Goal: Task Accomplishment & Management: Manage account settings

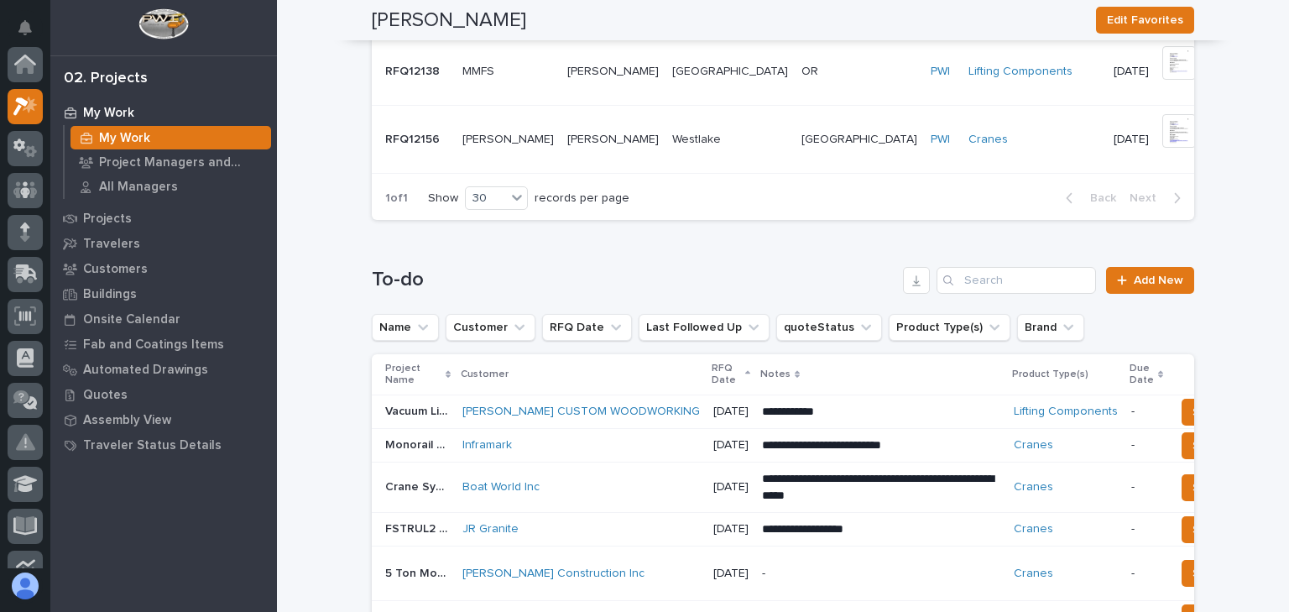
scroll to position [672, 0]
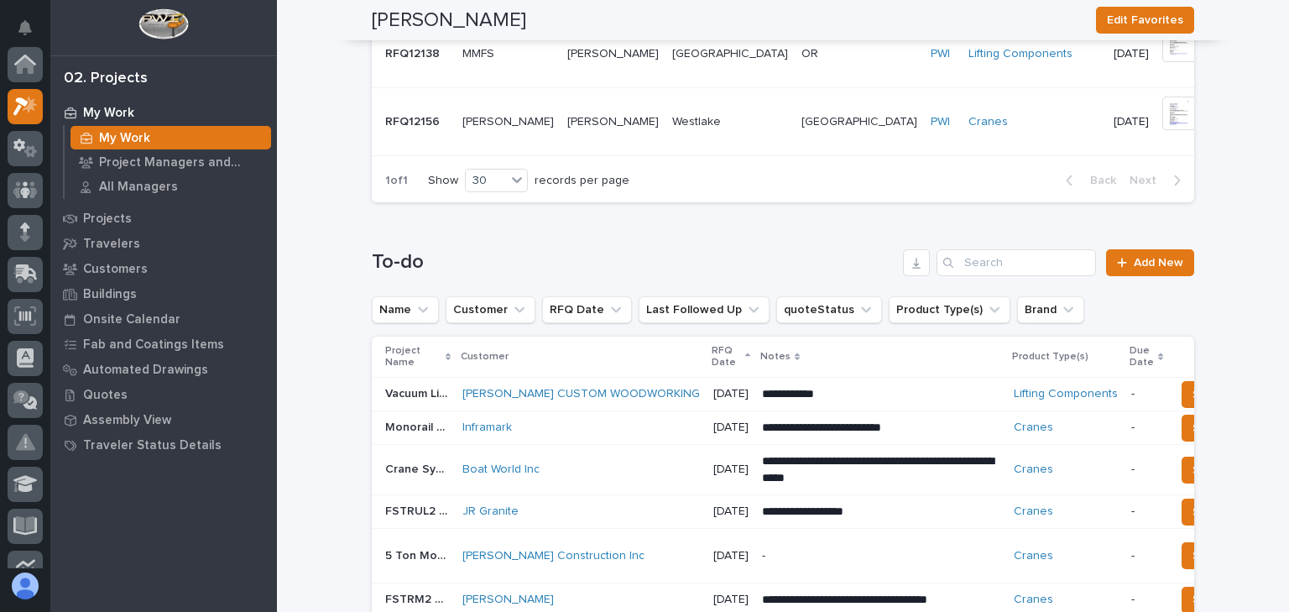
click at [631, 469] on div "Boat World Inc" at bounding box center [582, 470] width 238 height 14
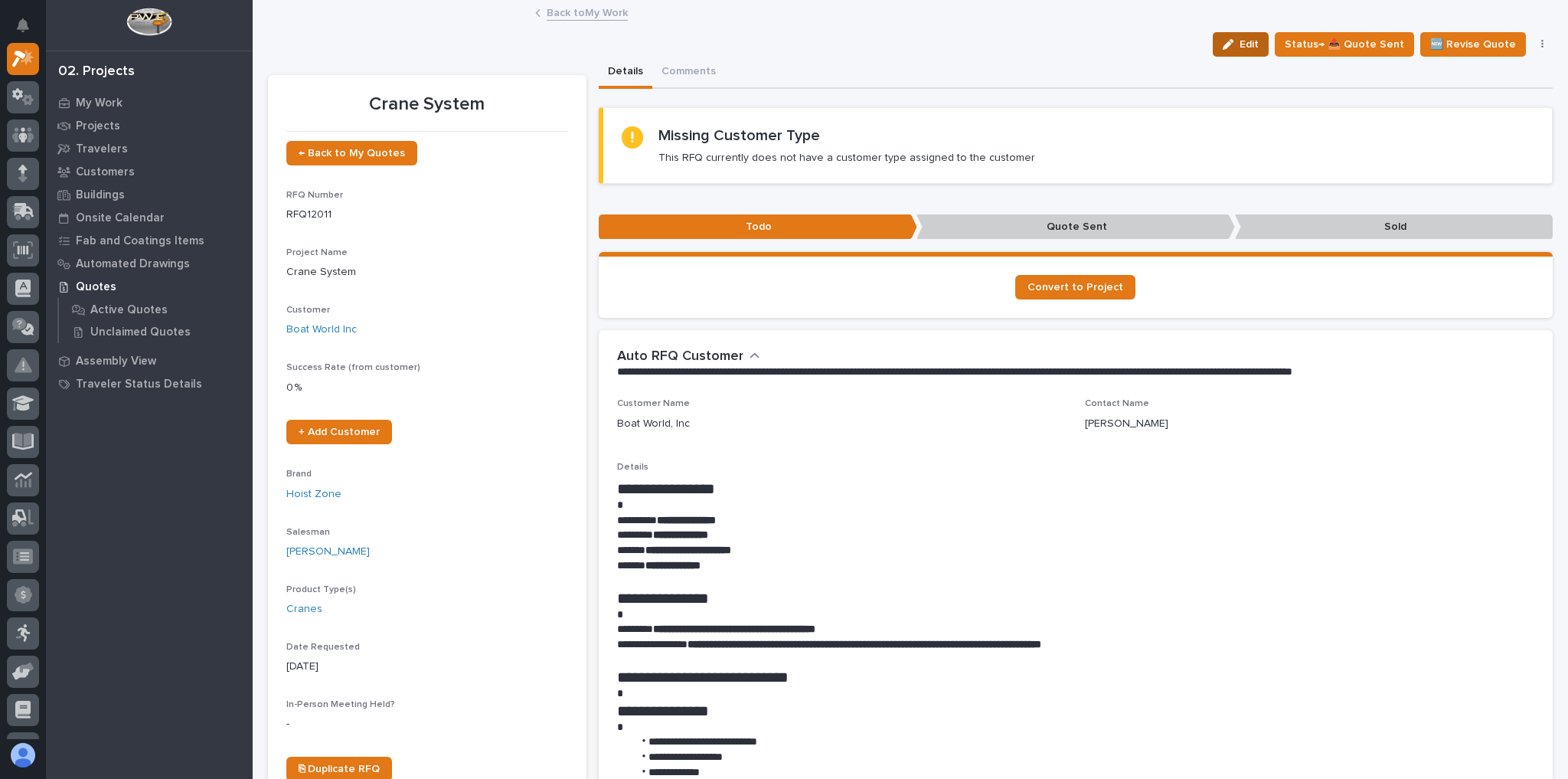
click at [1176, 53] on button "Edit" at bounding box center [1241, 44] width 56 height 25
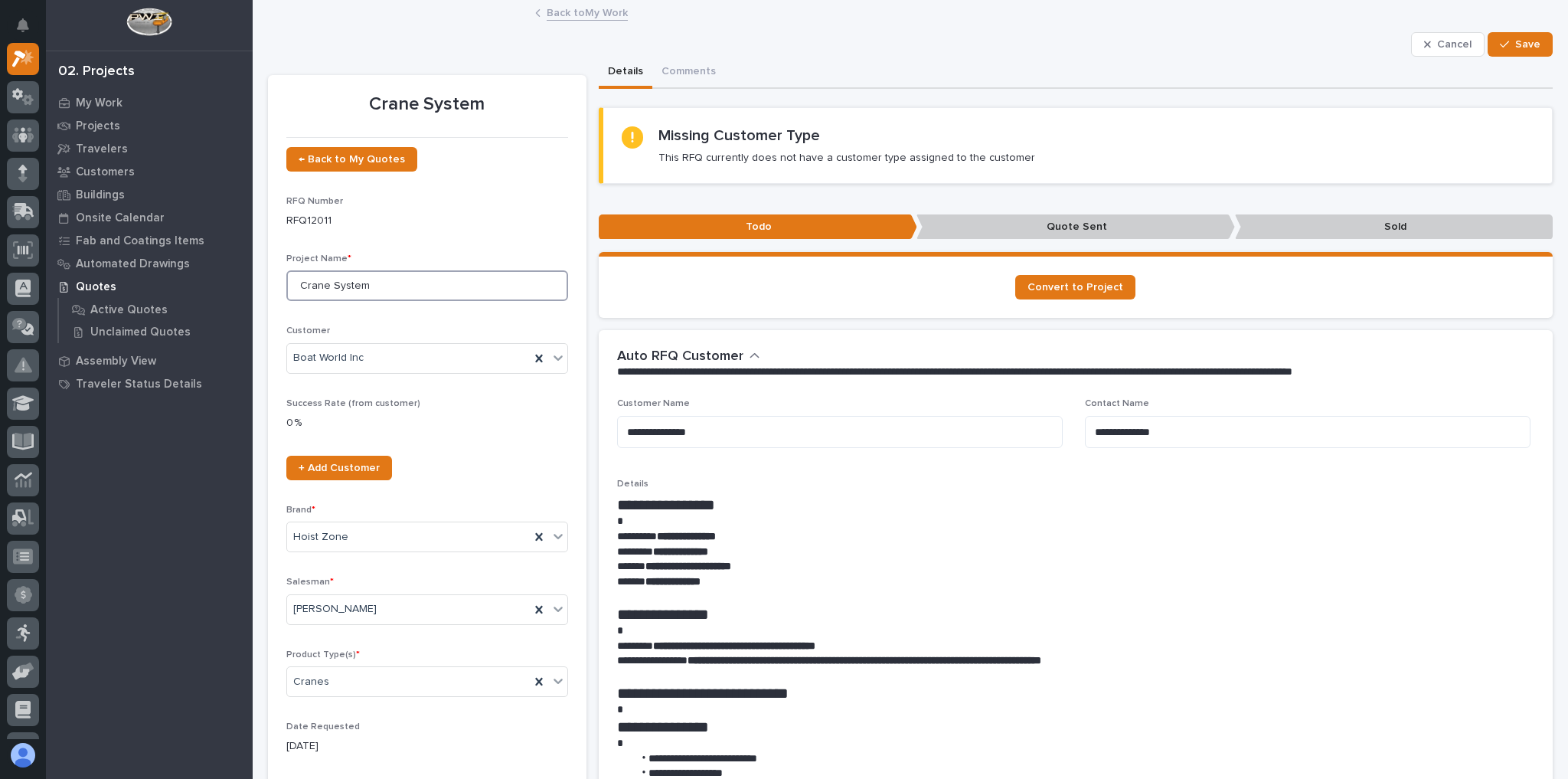
click at [303, 286] on input "Crane System" at bounding box center [427, 286] width 282 height 31
type input "Monorail Crane System"
click at [1176, 48] on span "Save" at bounding box center [1528, 44] width 26 height 14
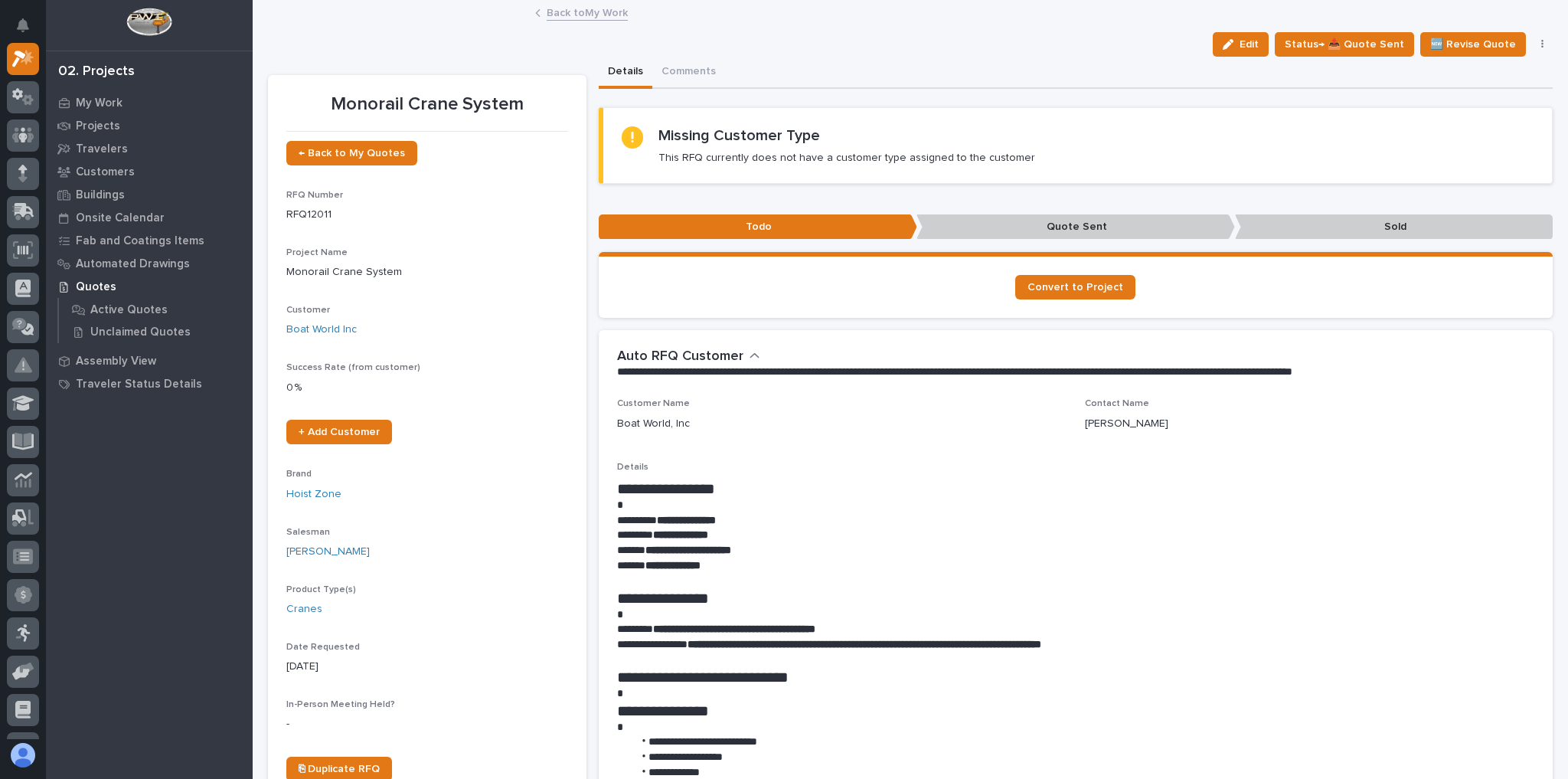
scroll to position [38, 0]
click at [684, 78] on button "Comments" at bounding box center [689, 72] width 73 height 32
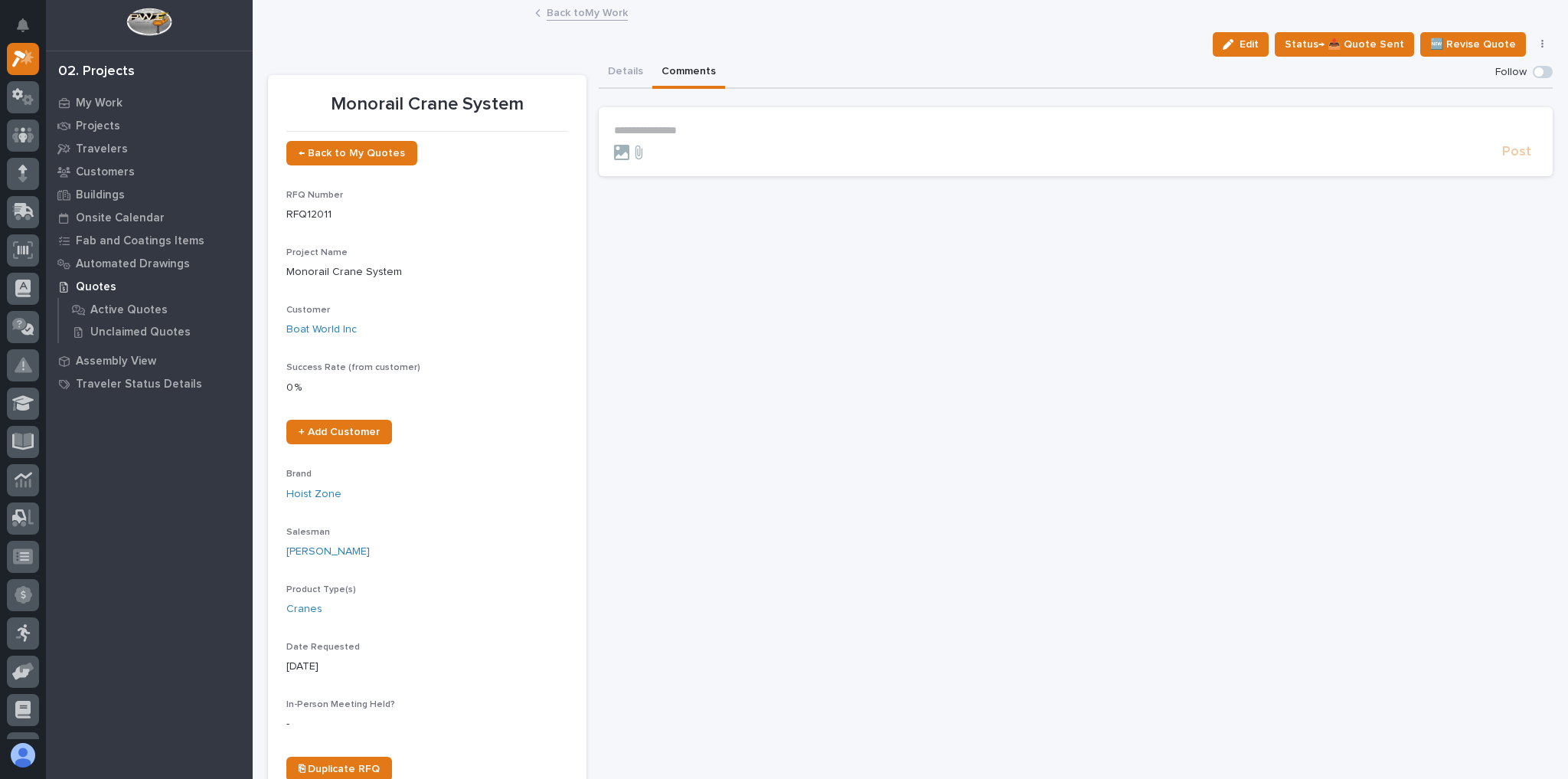
click at [626, 68] on button "Details" at bounding box center [625, 72] width 54 height 32
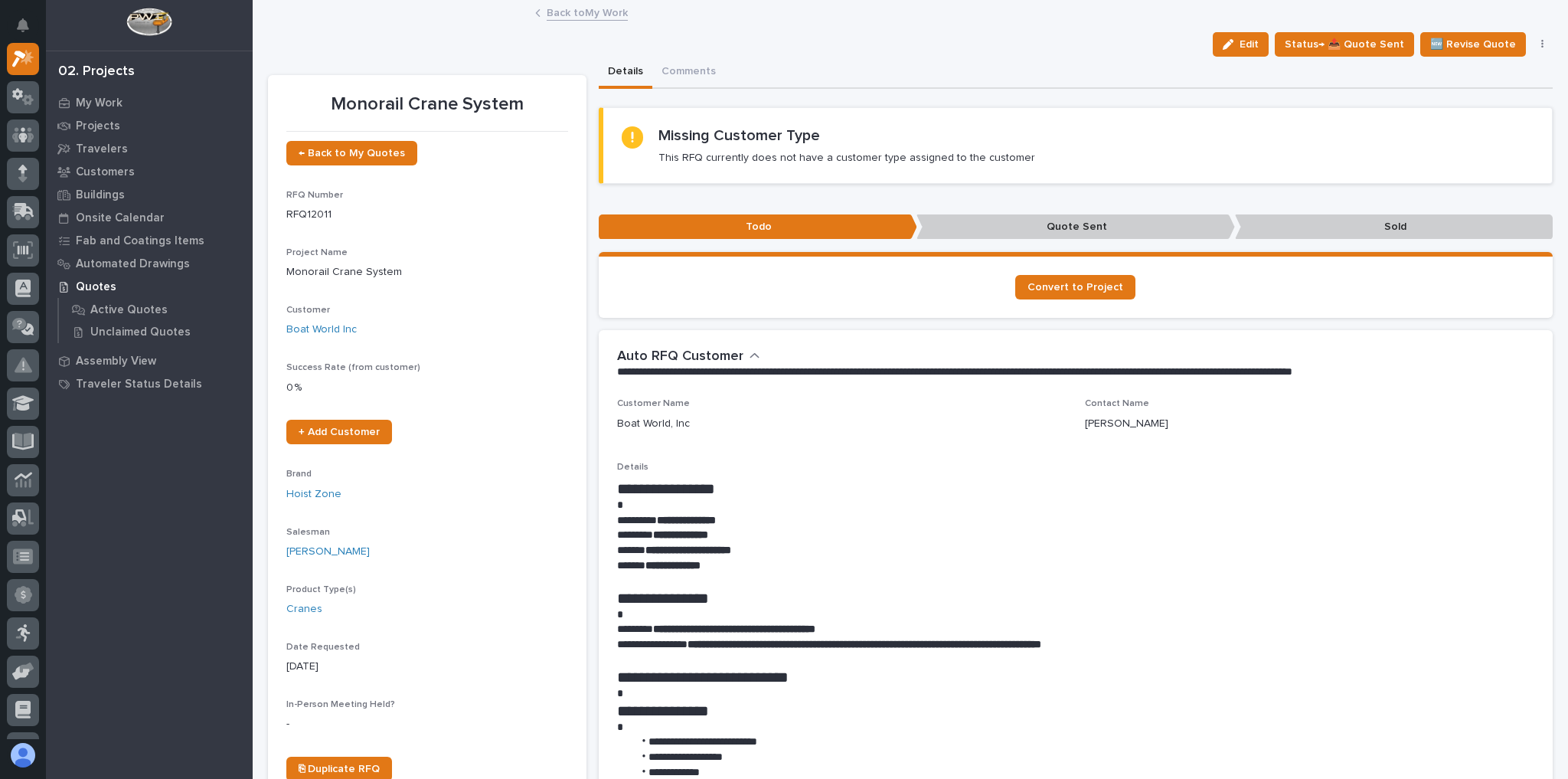
click at [584, 11] on link "Back to My Work" at bounding box center [587, 11] width 81 height 17
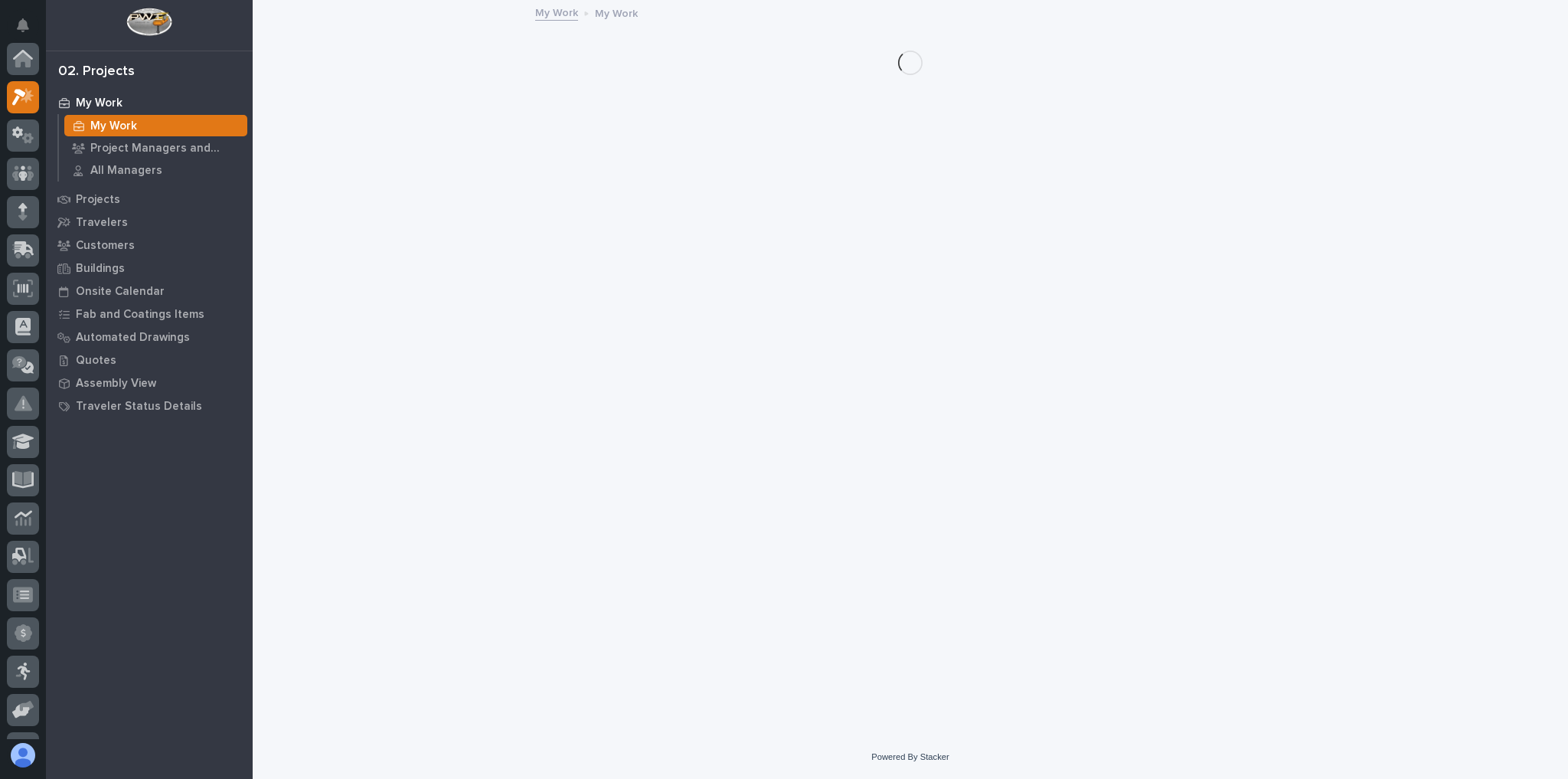
scroll to position [41, 0]
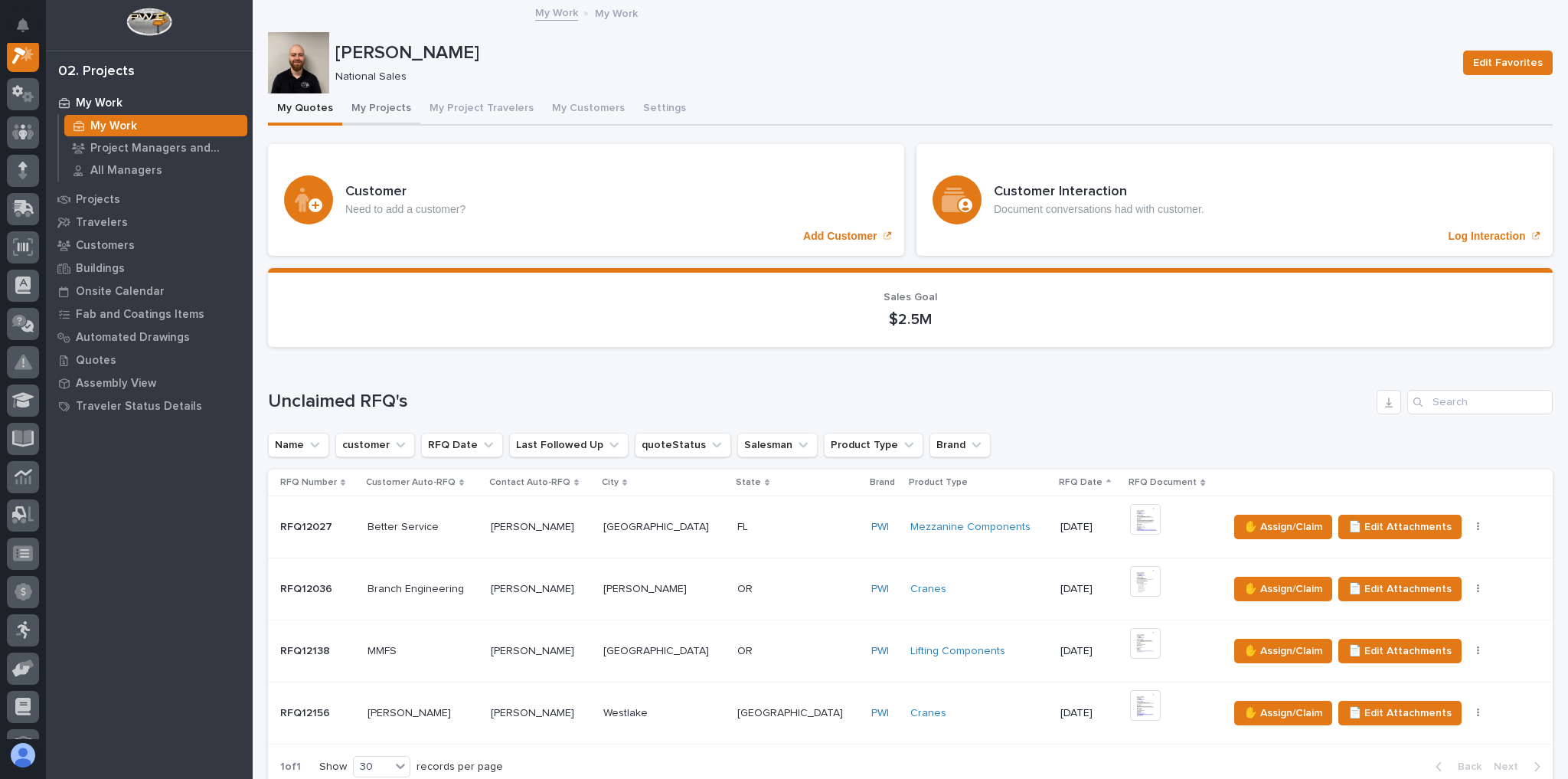
click at [408, 109] on button "My Projects" at bounding box center [381, 109] width 78 height 32
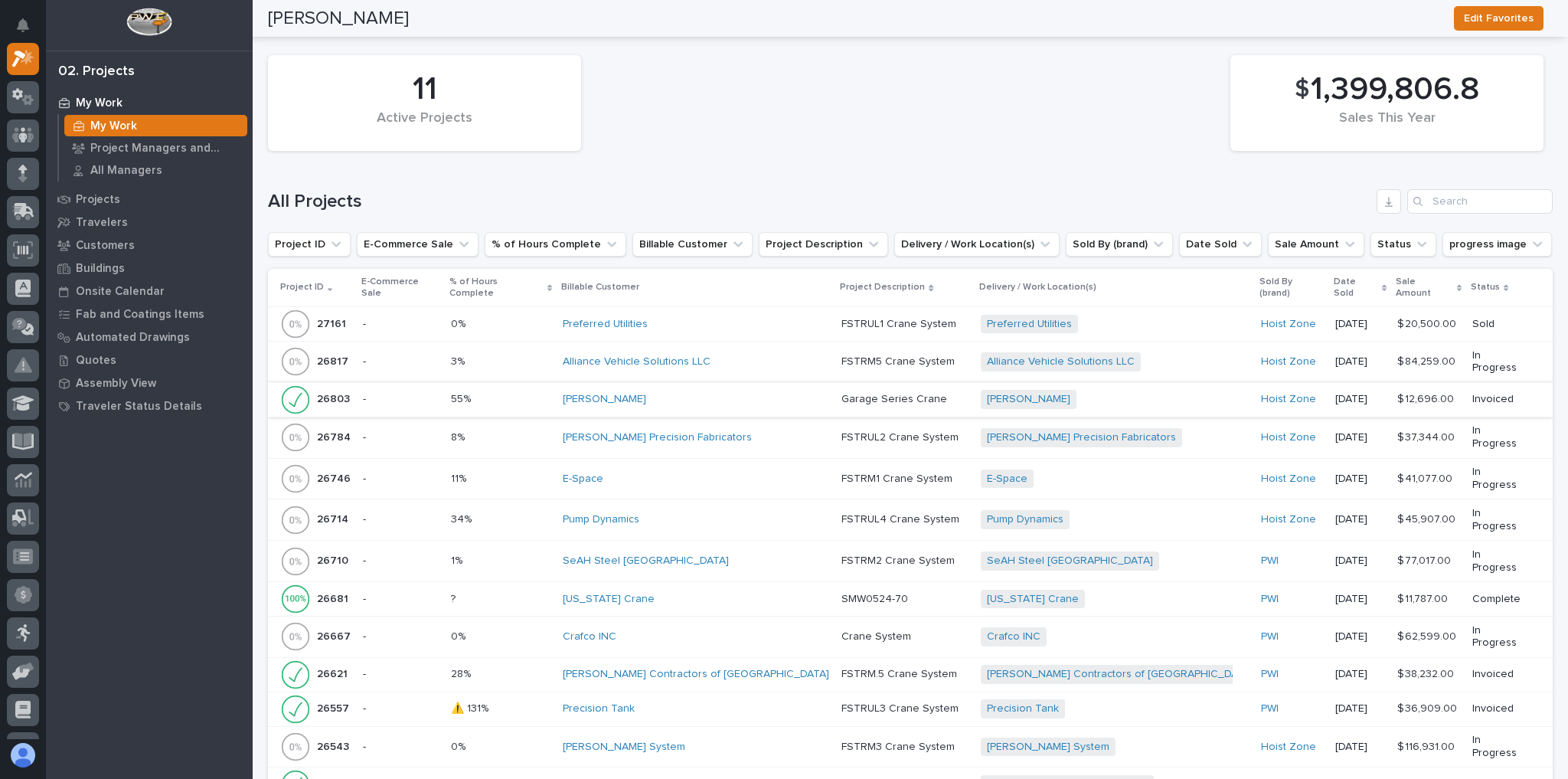
scroll to position [1225, 0]
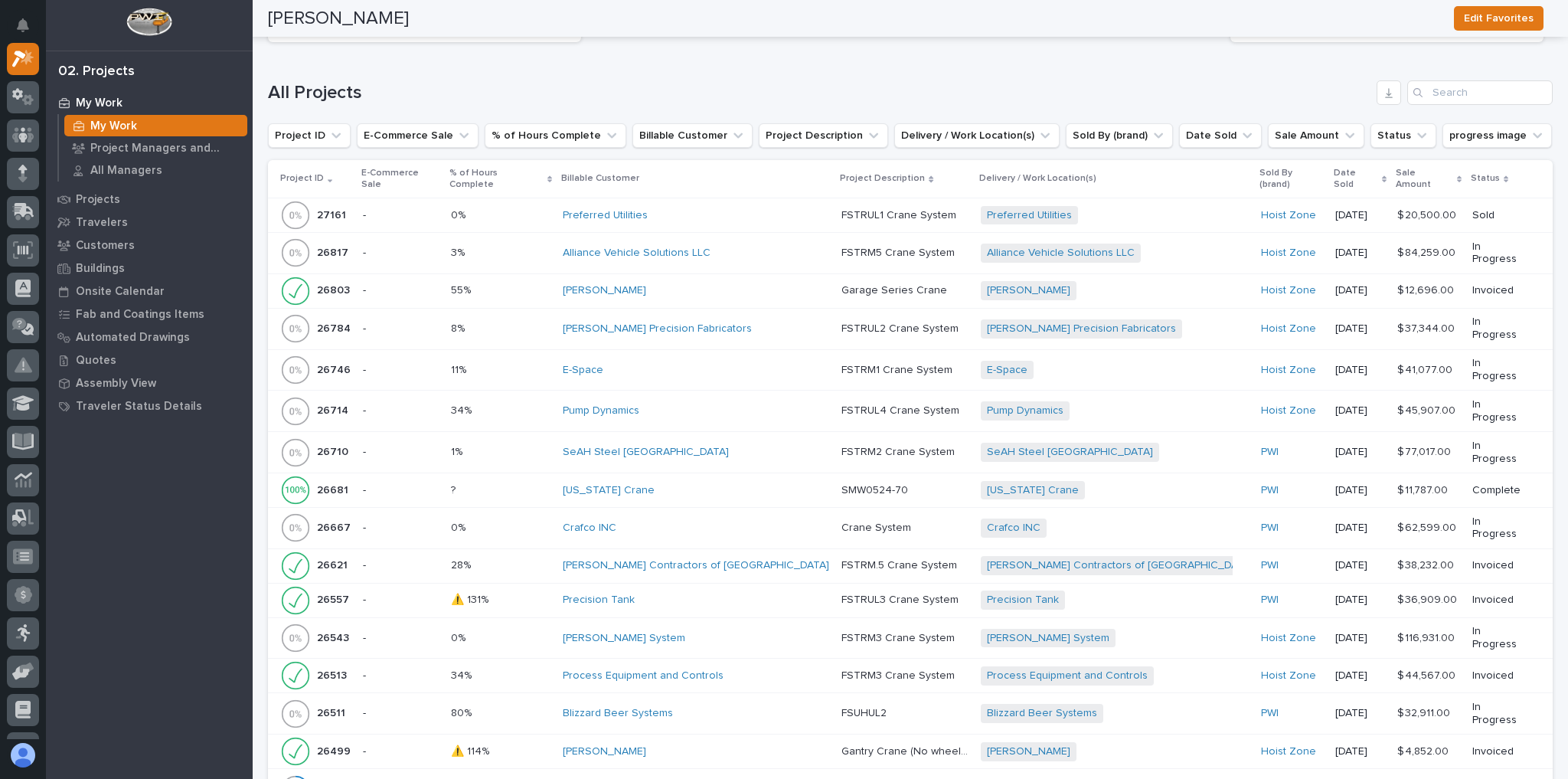
click at [777, 557] on div "Carpenter Contractors of America" at bounding box center [696, 566] width 266 height 13
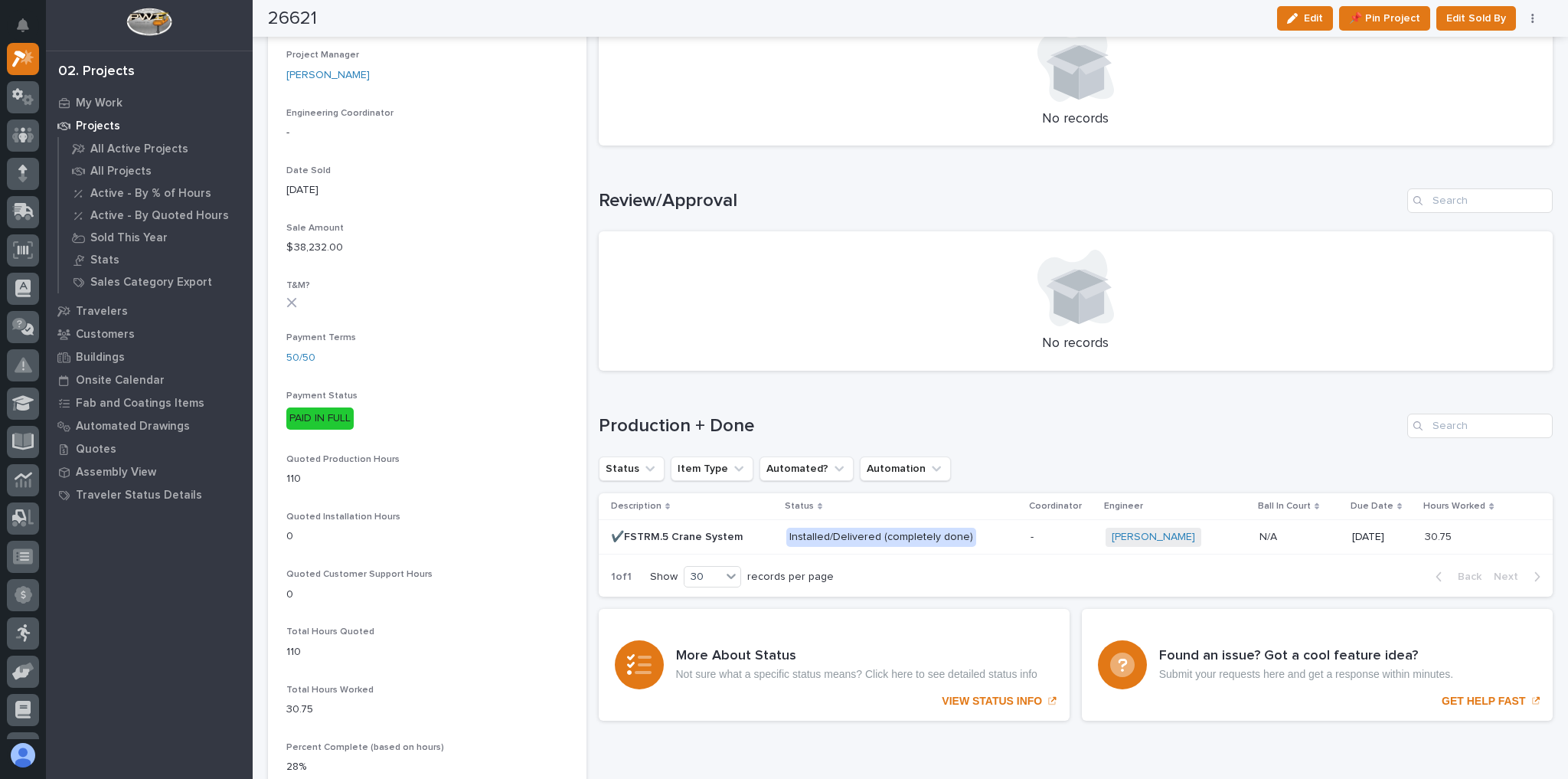
scroll to position [796, 0]
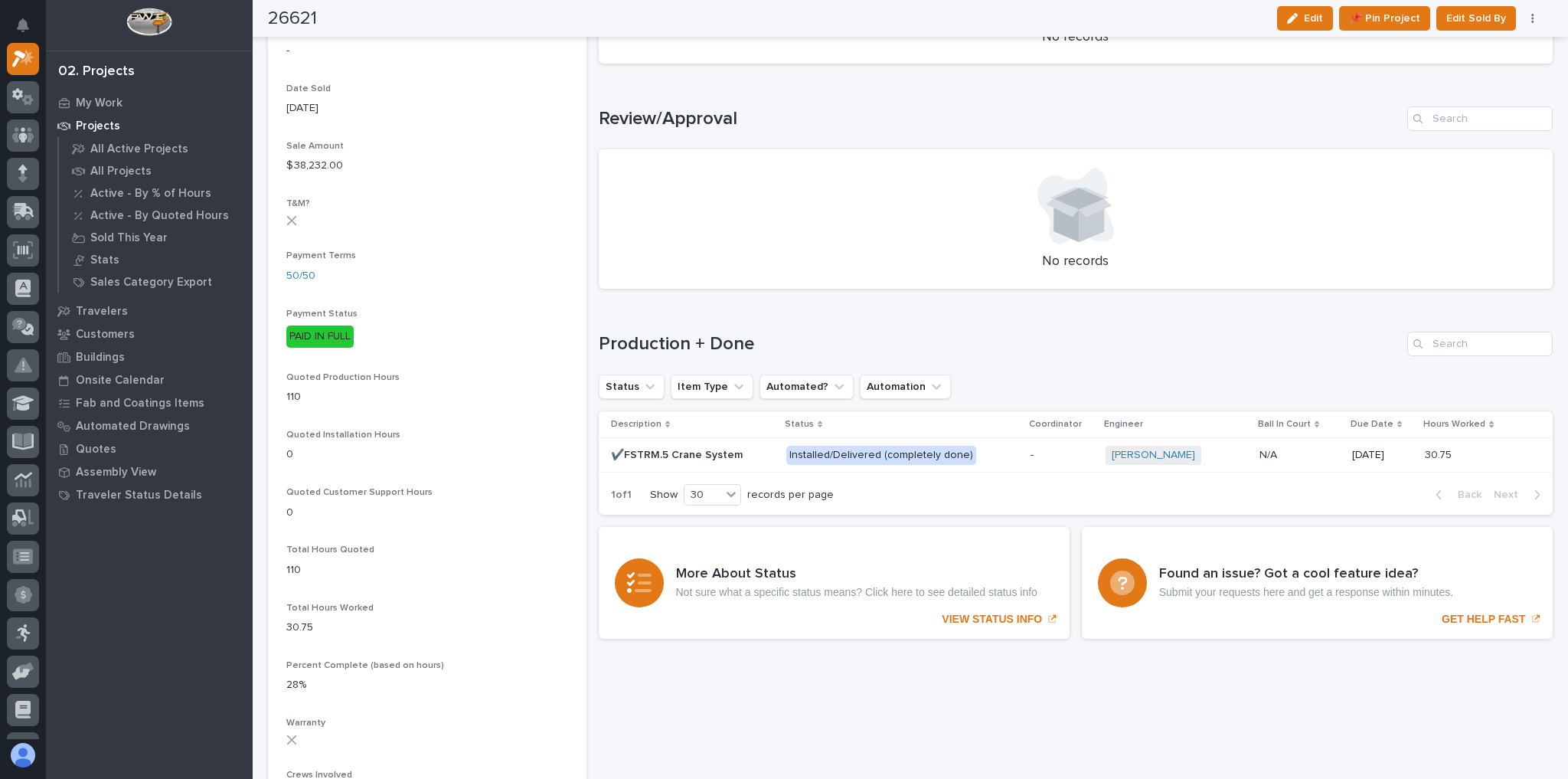
click at [1010, 455] on td "Installed/Delivered (completely done)" at bounding box center [902, 455] width 244 height 35
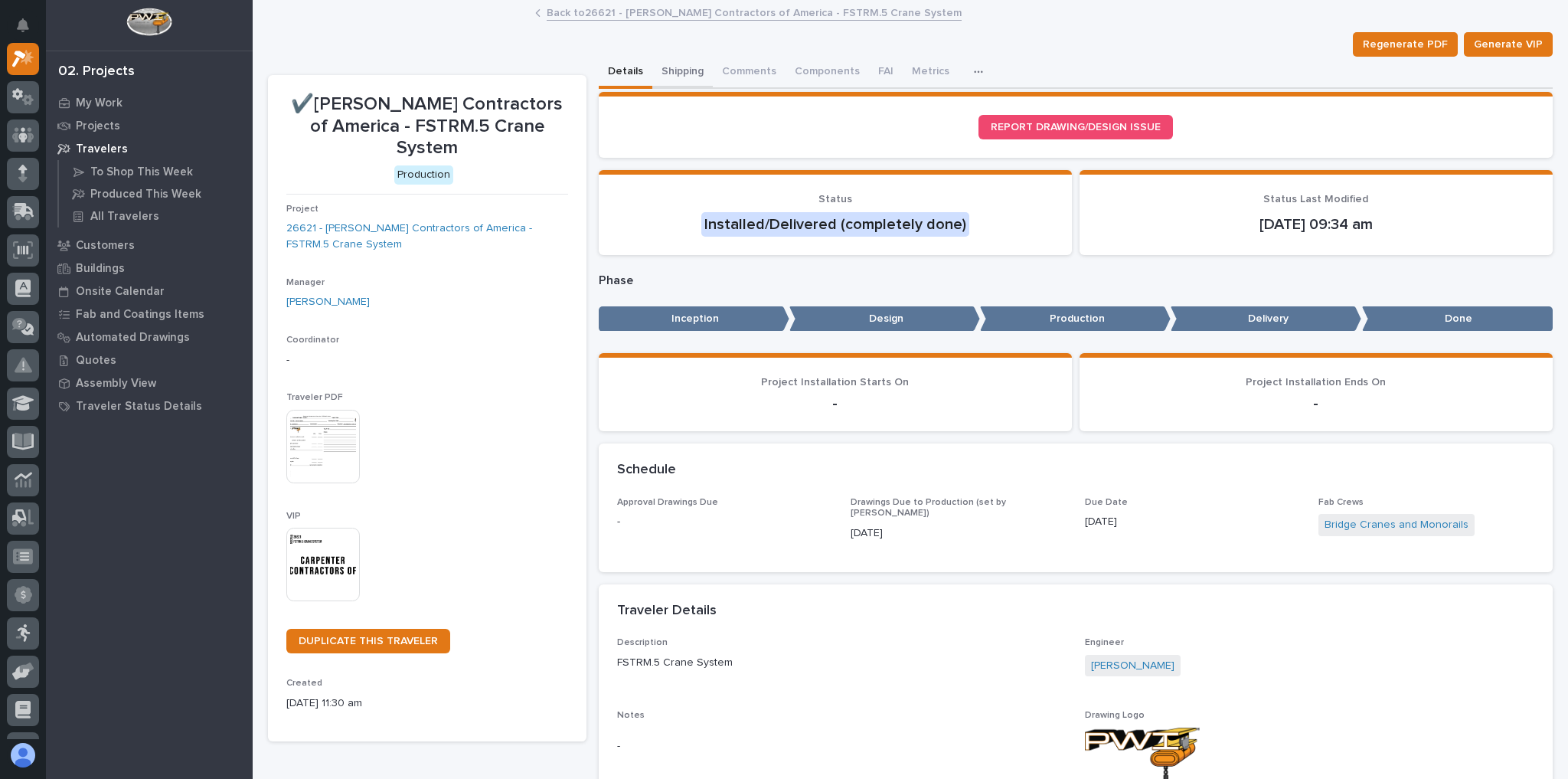
click at [680, 68] on button "Shipping" at bounding box center [682, 72] width 60 height 32
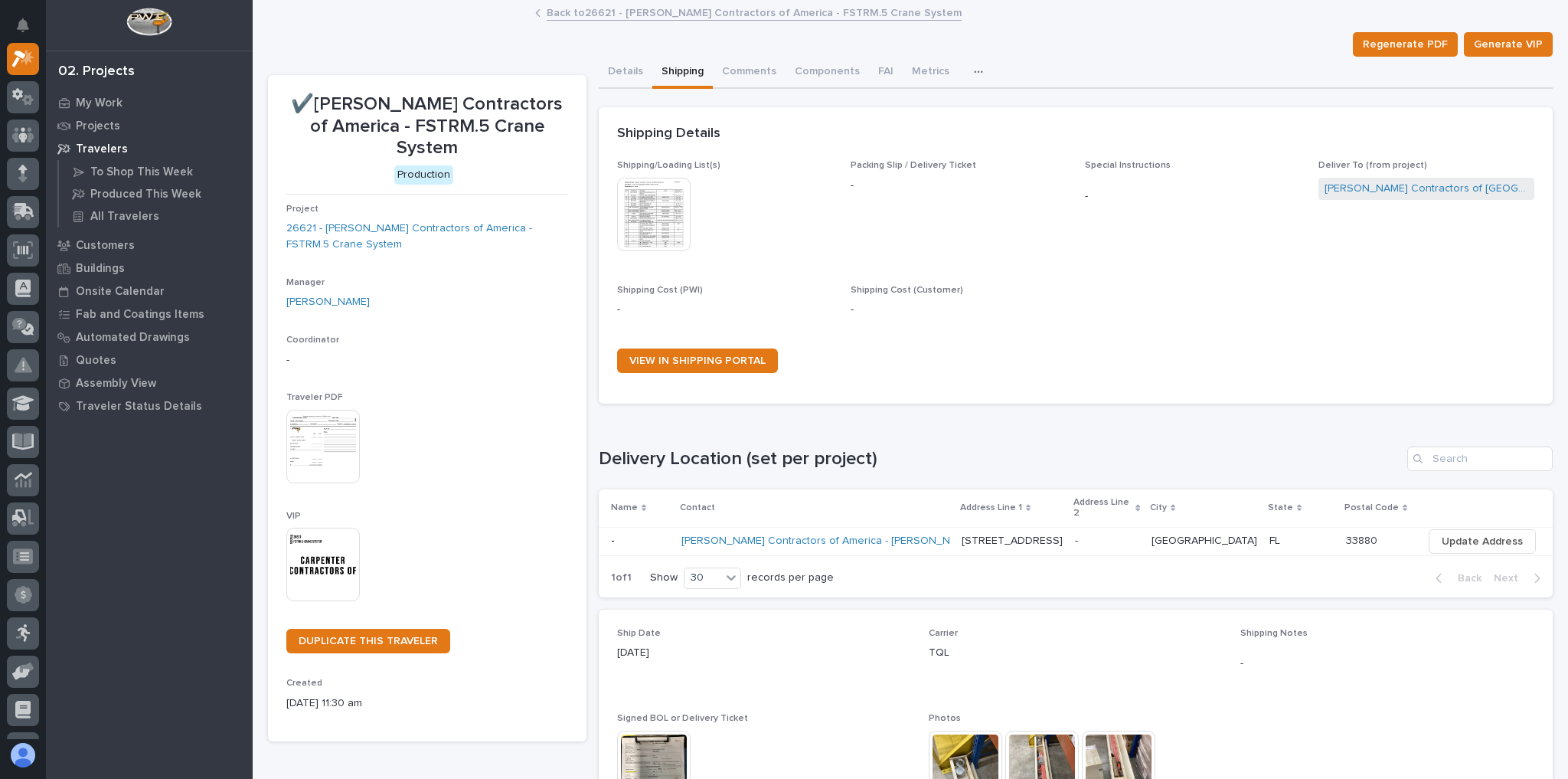
click at [950, 528] on div "Carpenter Contractors of America - Fernando Marcos" at bounding box center [815, 541] width 268 height 26
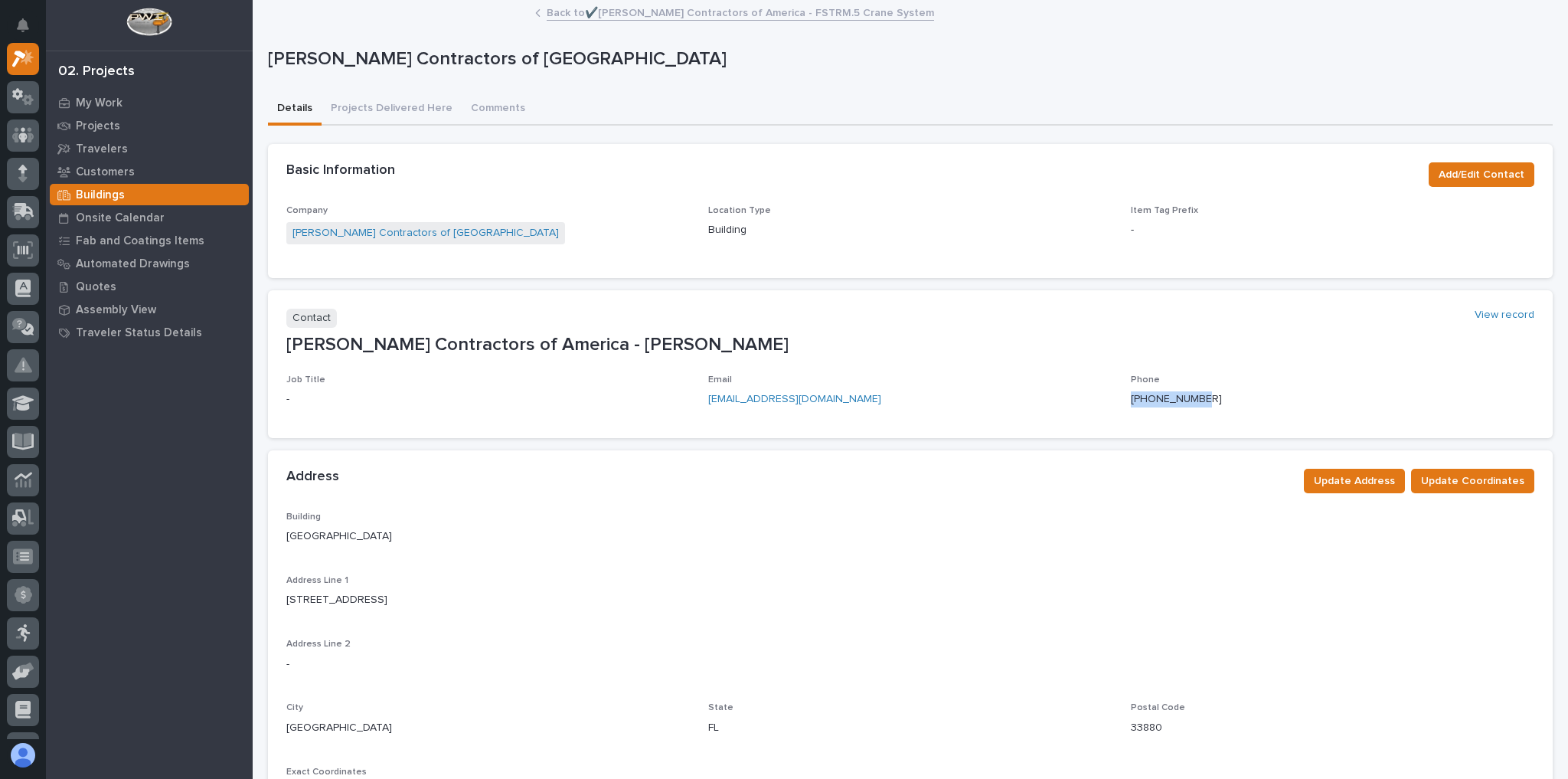
drag, startPoint x: 1204, startPoint y: 394, endPoint x: 1123, endPoint y: 403, distance: 81.5
click at [1123, 403] on div "Job Title - Email fernandom@carpentercontractors.com Phone 863-289-7848" at bounding box center [910, 397] width 1248 height 46
copy link "863-289-7848"
click at [684, 83] on div "Carpenter Contractors of America" at bounding box center [910, 62] width 1285 height 61
click at [601, 17] on link "Back to ✔️Carpenter Contractors of America - FSTRM.5 Crane System" at bounding box center [740, 11] width 388 height 17
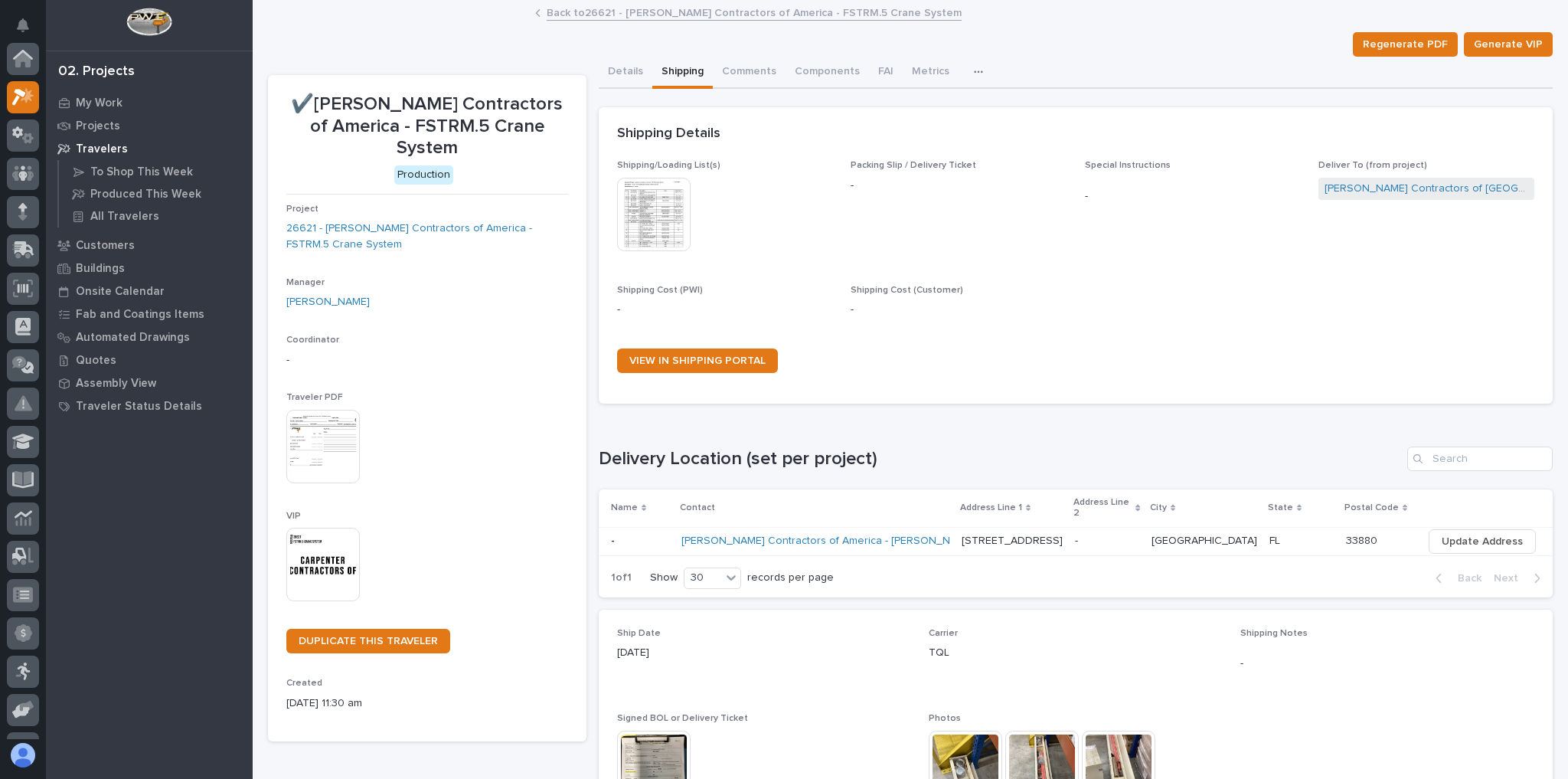
scroll to position [41, 0]
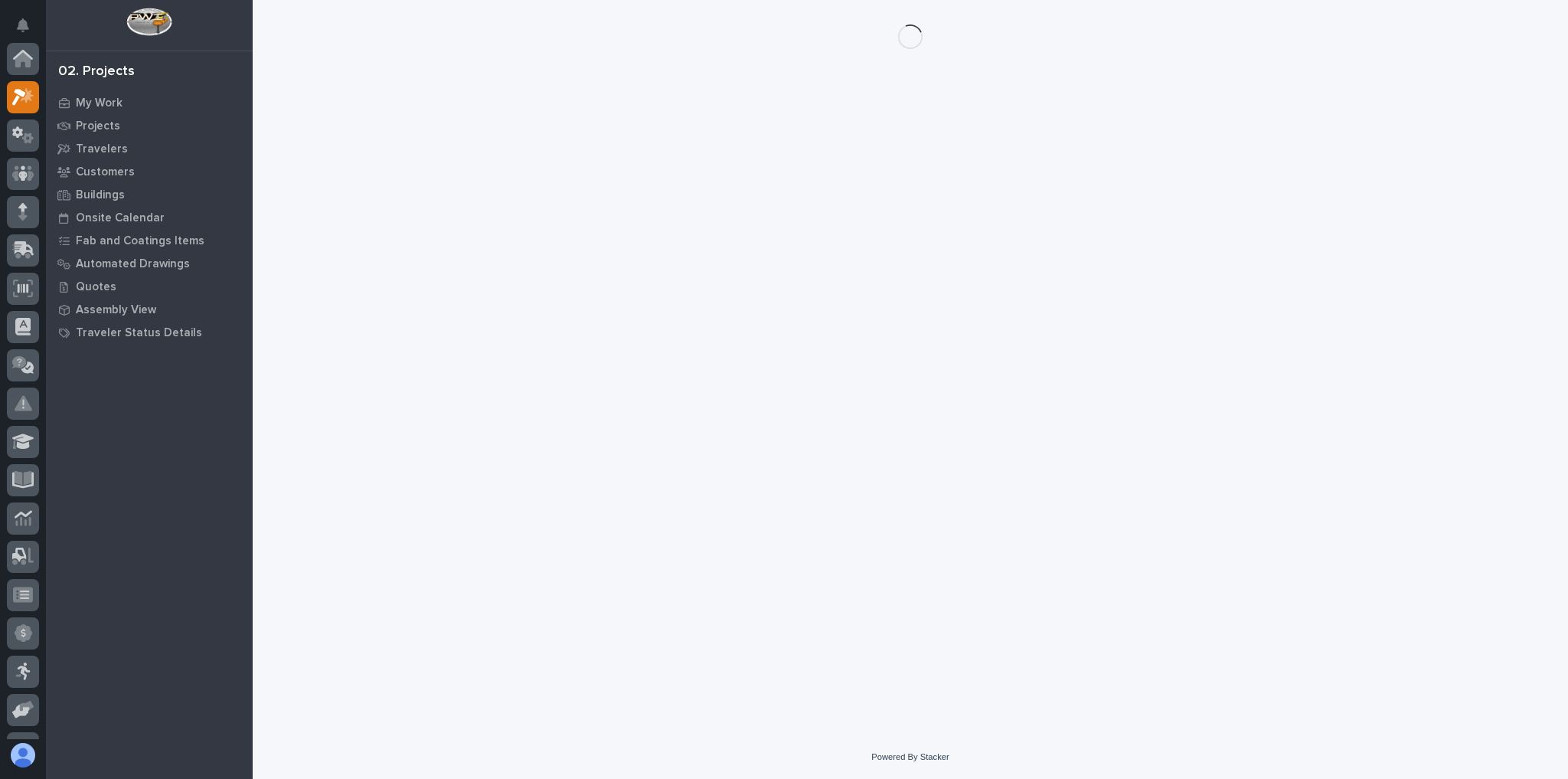
scroll to position [38, 0]
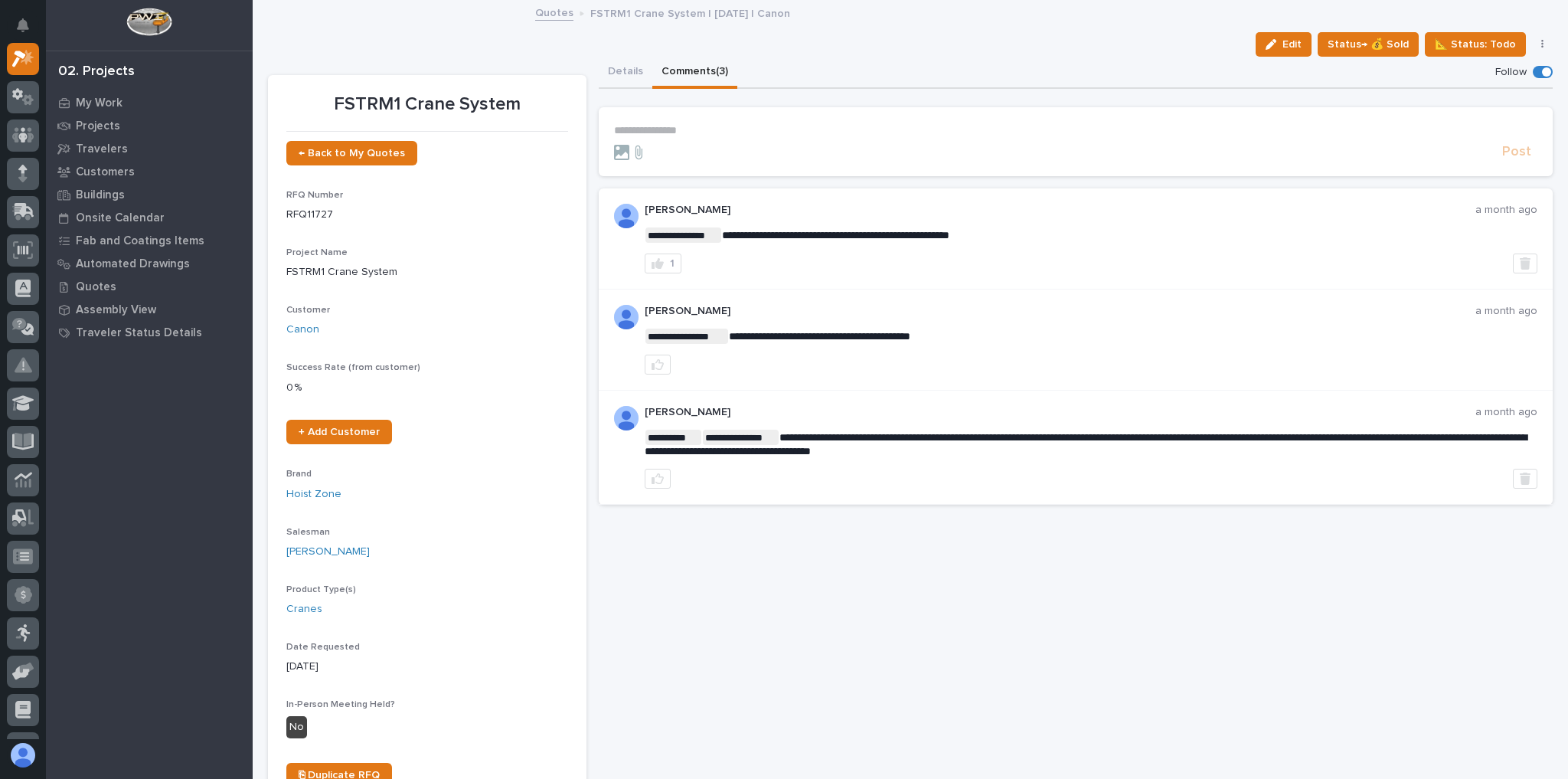
drag, startPoint x: 607, startPoint y: 66, endPoint x: 419, endPoint y: 3, distance: 198.3
click at [607, 66] on button "Details" at bounding box center [625, 72] width 54 height 32
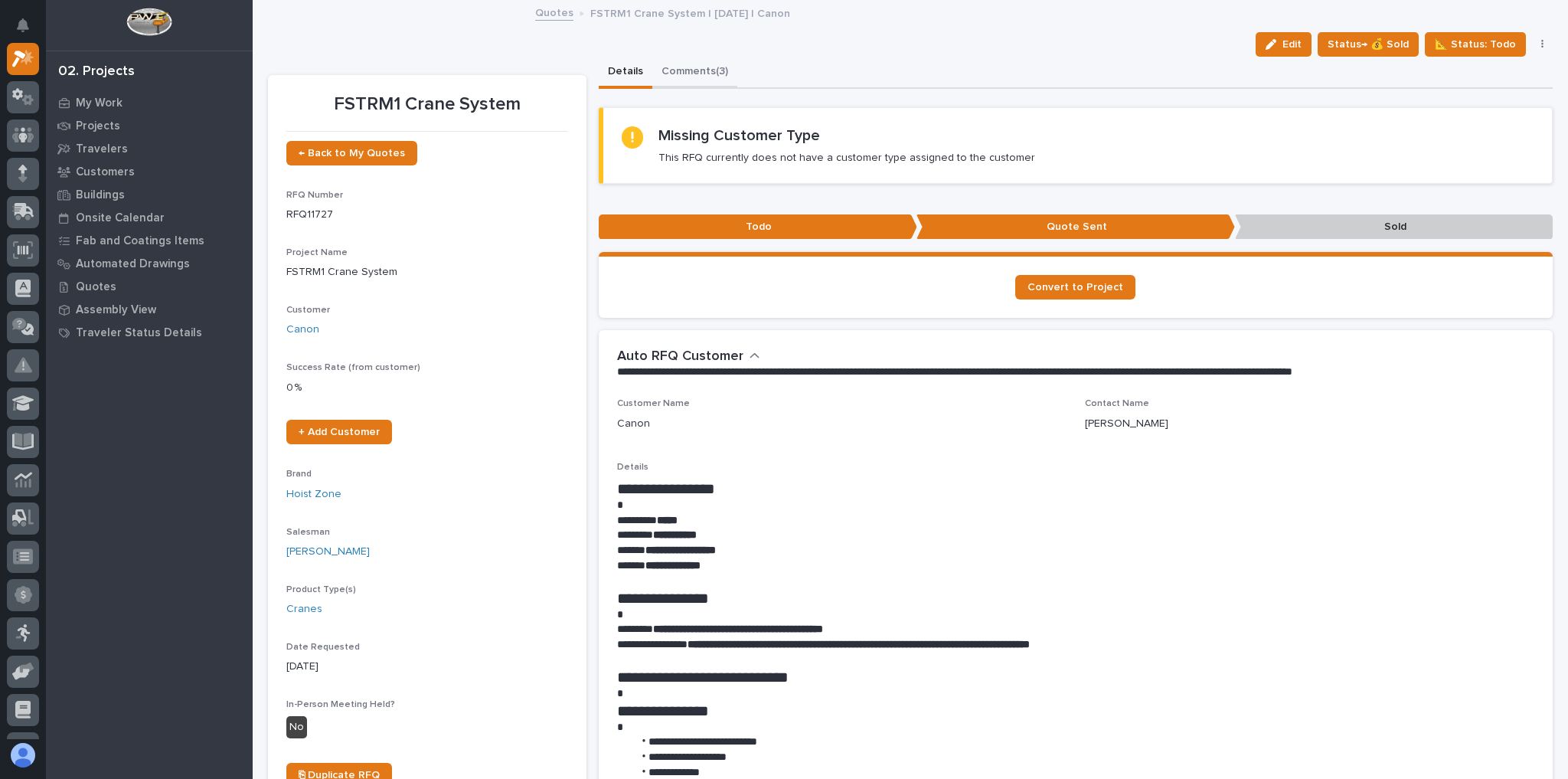
click at [681, 83] on button "Comments (3)" at bounding box center [694, 72] width 85 height 32
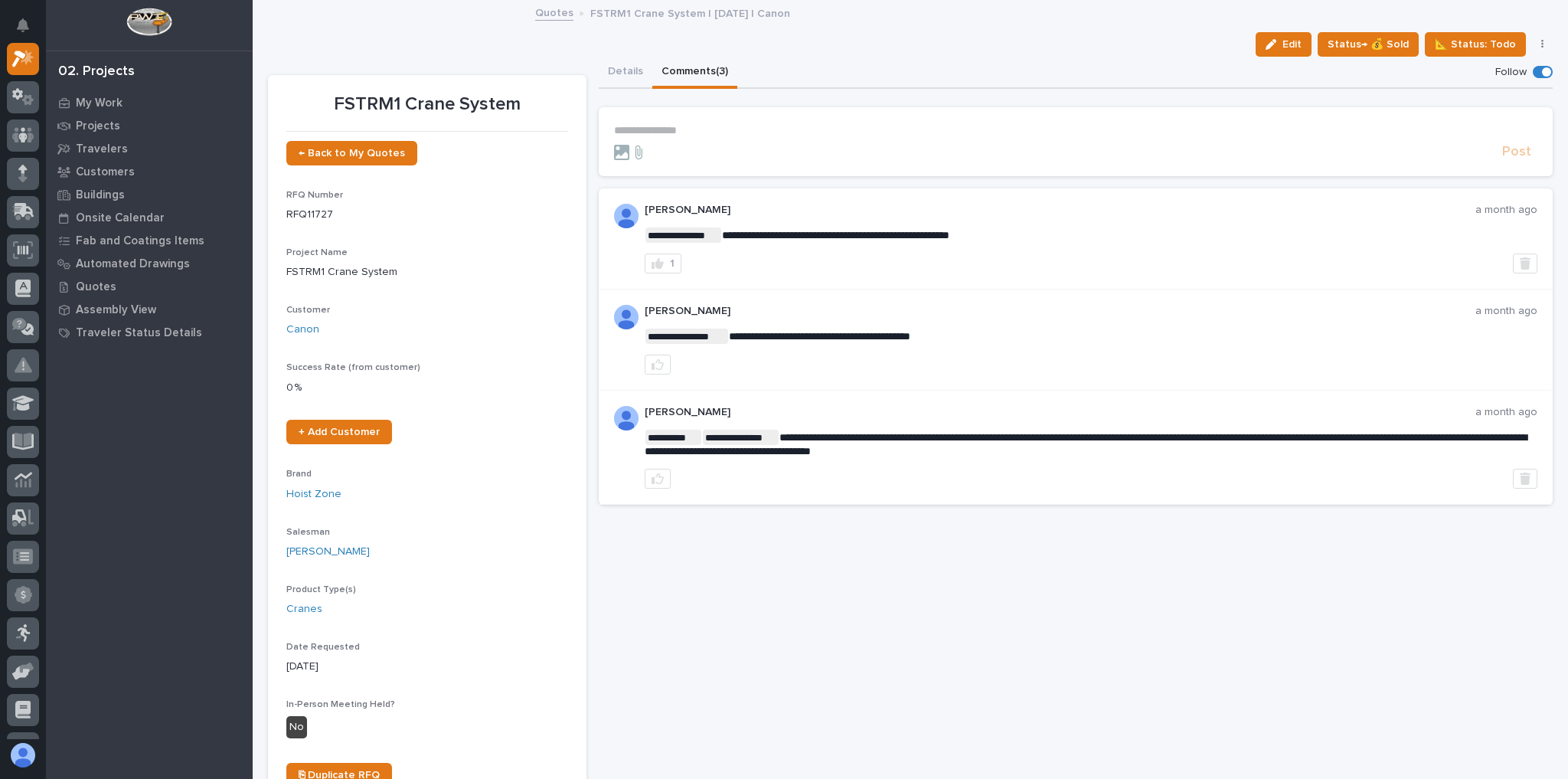
click at [705, 132] on p "**********" at bounding box center [1075, 130] width 924 height 13
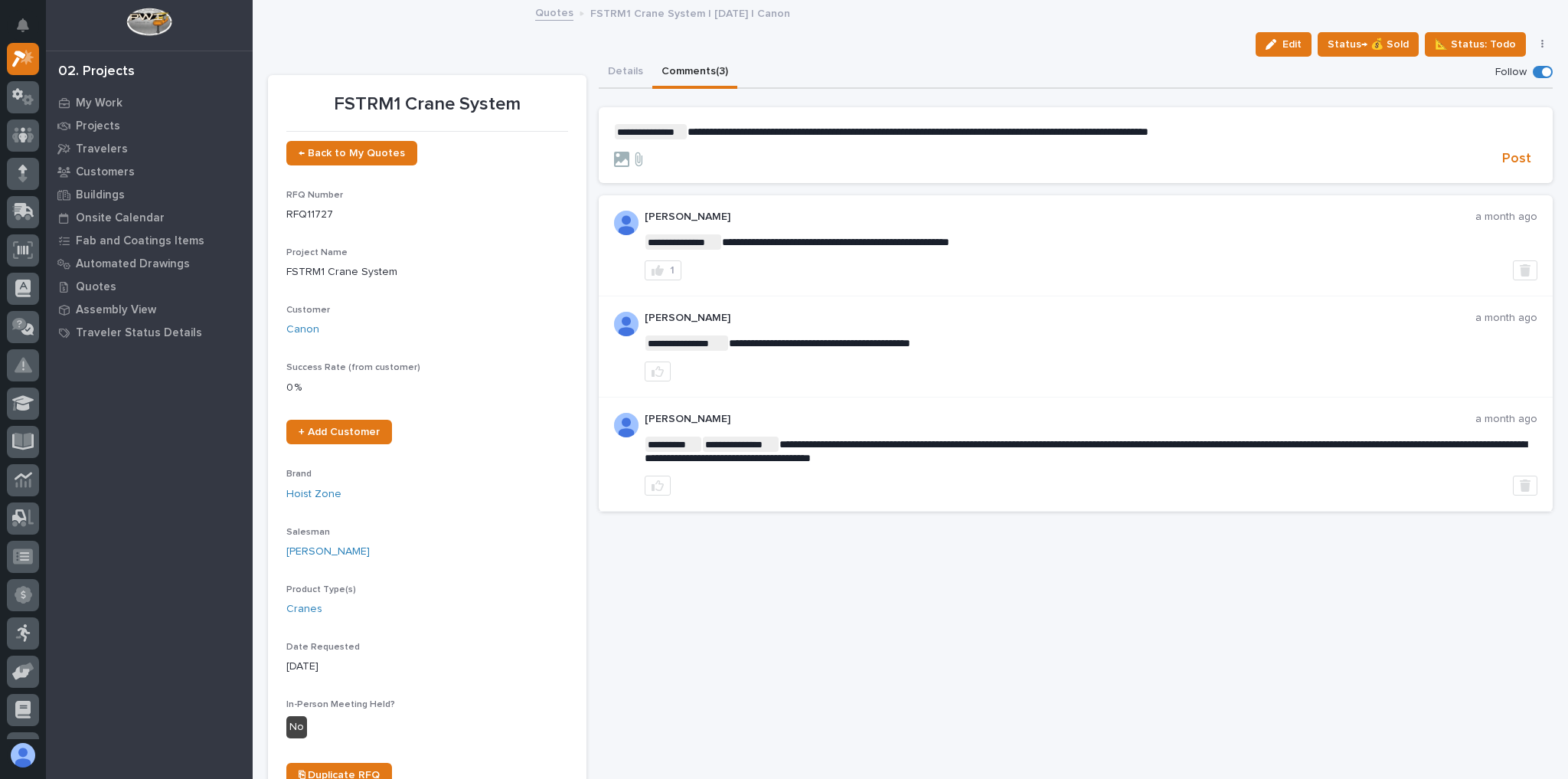
click at [950, 132] on span "**********" at bounding box center [918, 132] width 461 height 11
click at [1244, 125] on p "**********" at bounding box center [1075, 131] width 924 height 16
click at [1496, 156] on button "Post" at bounding box center [1516, 159] width 41 height 17
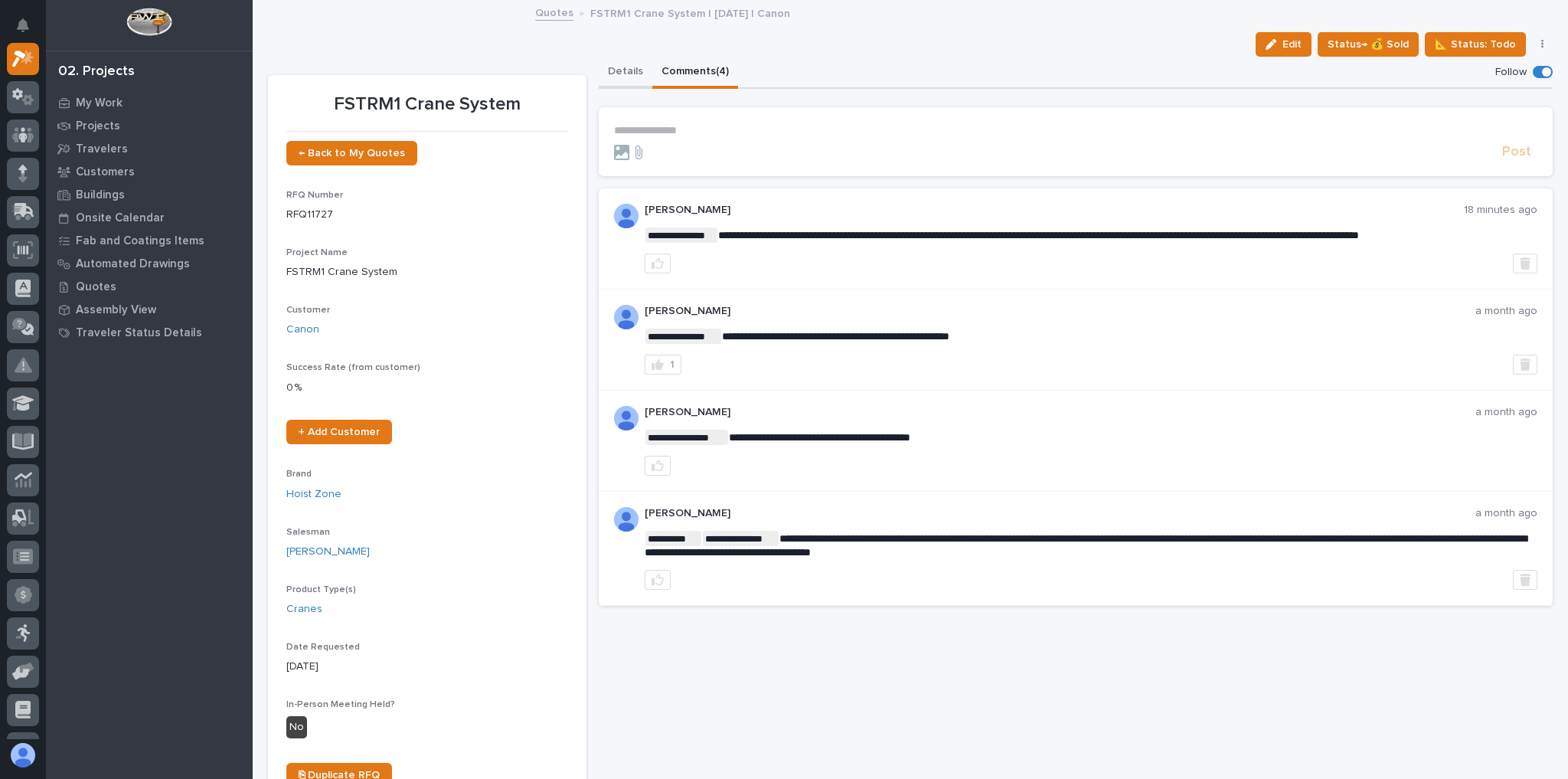
click at [608, 73] on button "Details" at bounding box center [625, 72] width 54 height 32
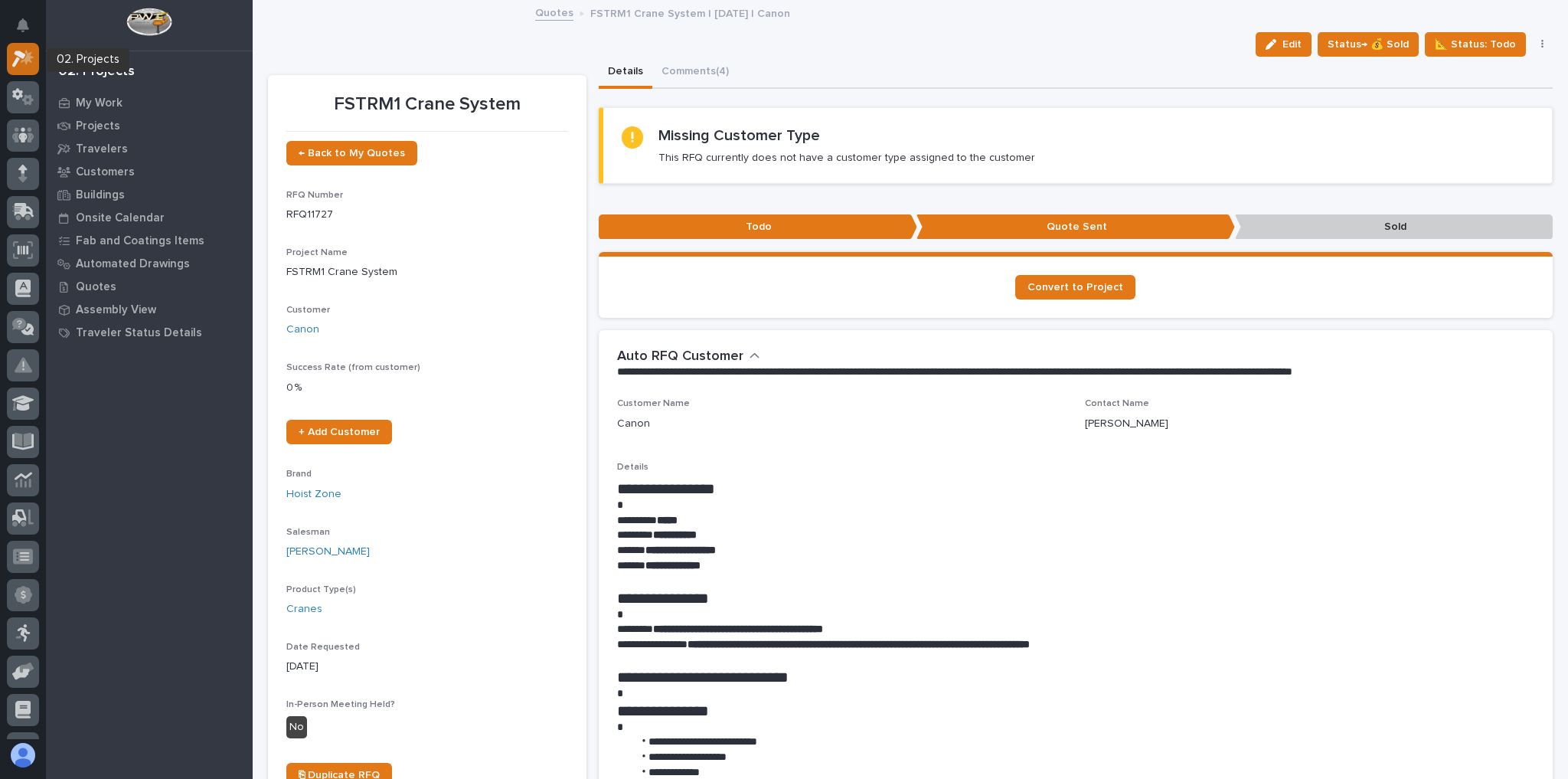
click at [38, 65] on link at bounding box center [23, 58] width 32 height 32
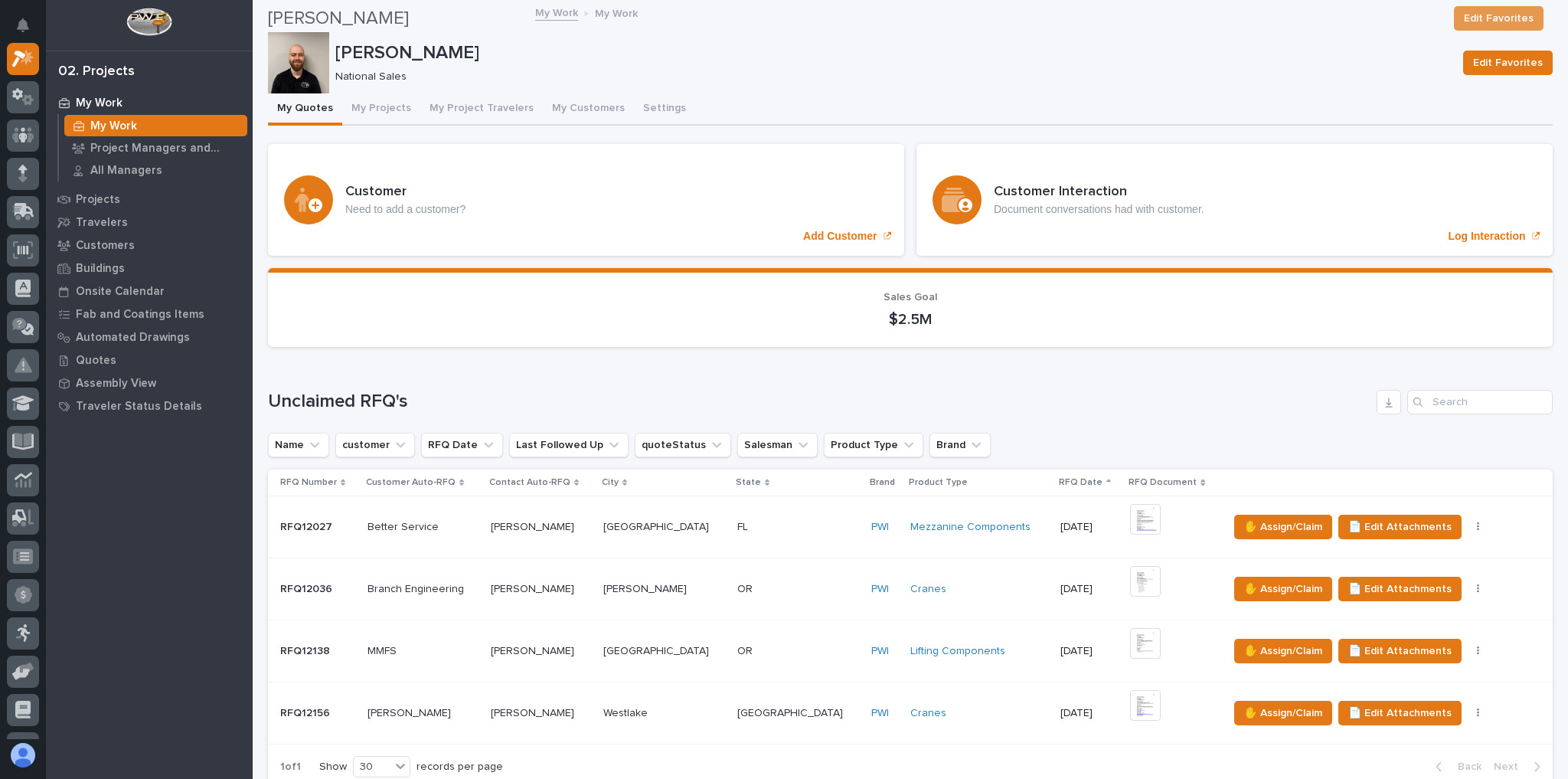
scroll to position [613, 0]
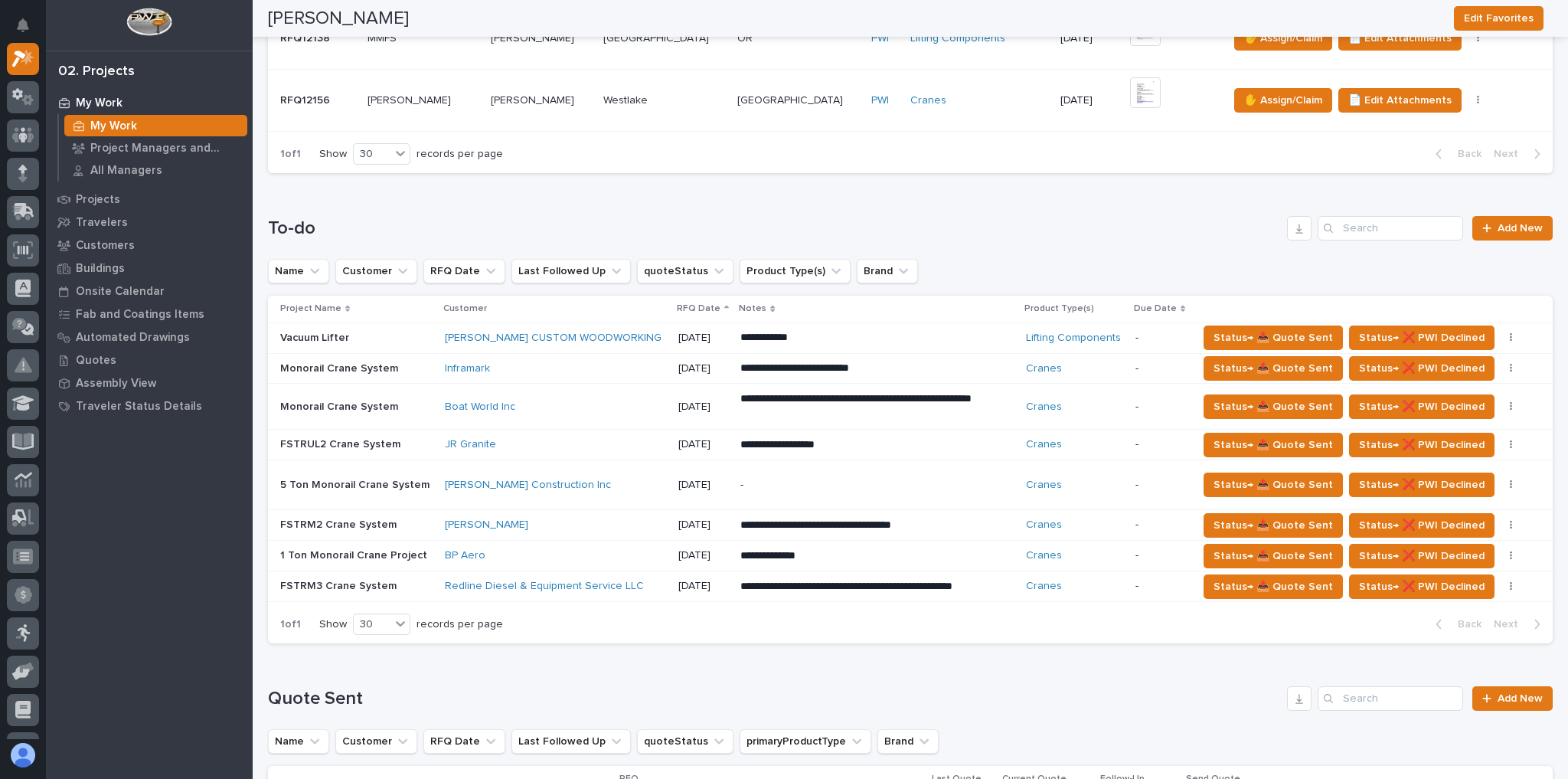
click at [672, 332] on td "[DATE]" at bounding box center [703, 338] width 63 height 31
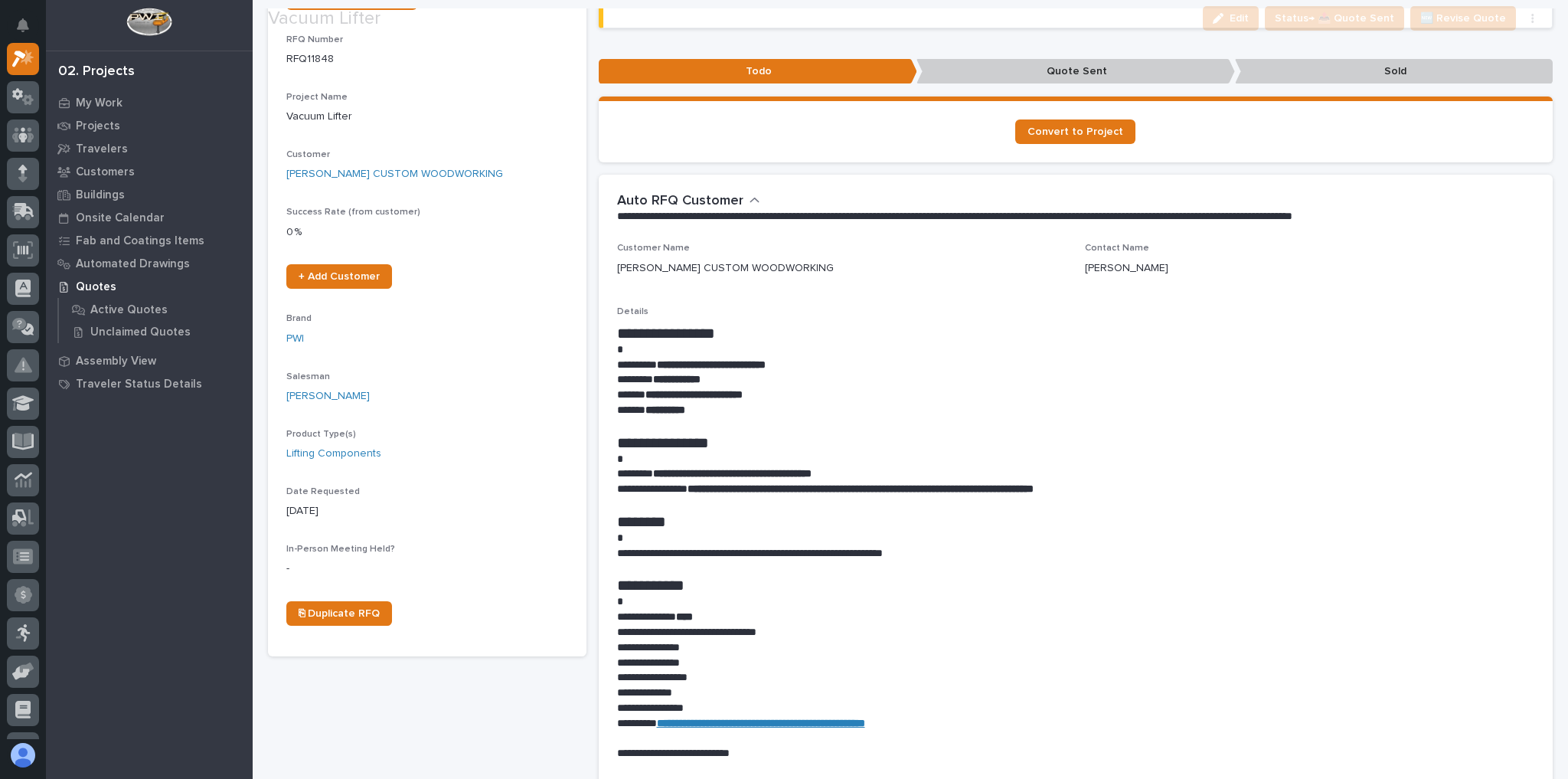
scroll to position [368, 0]
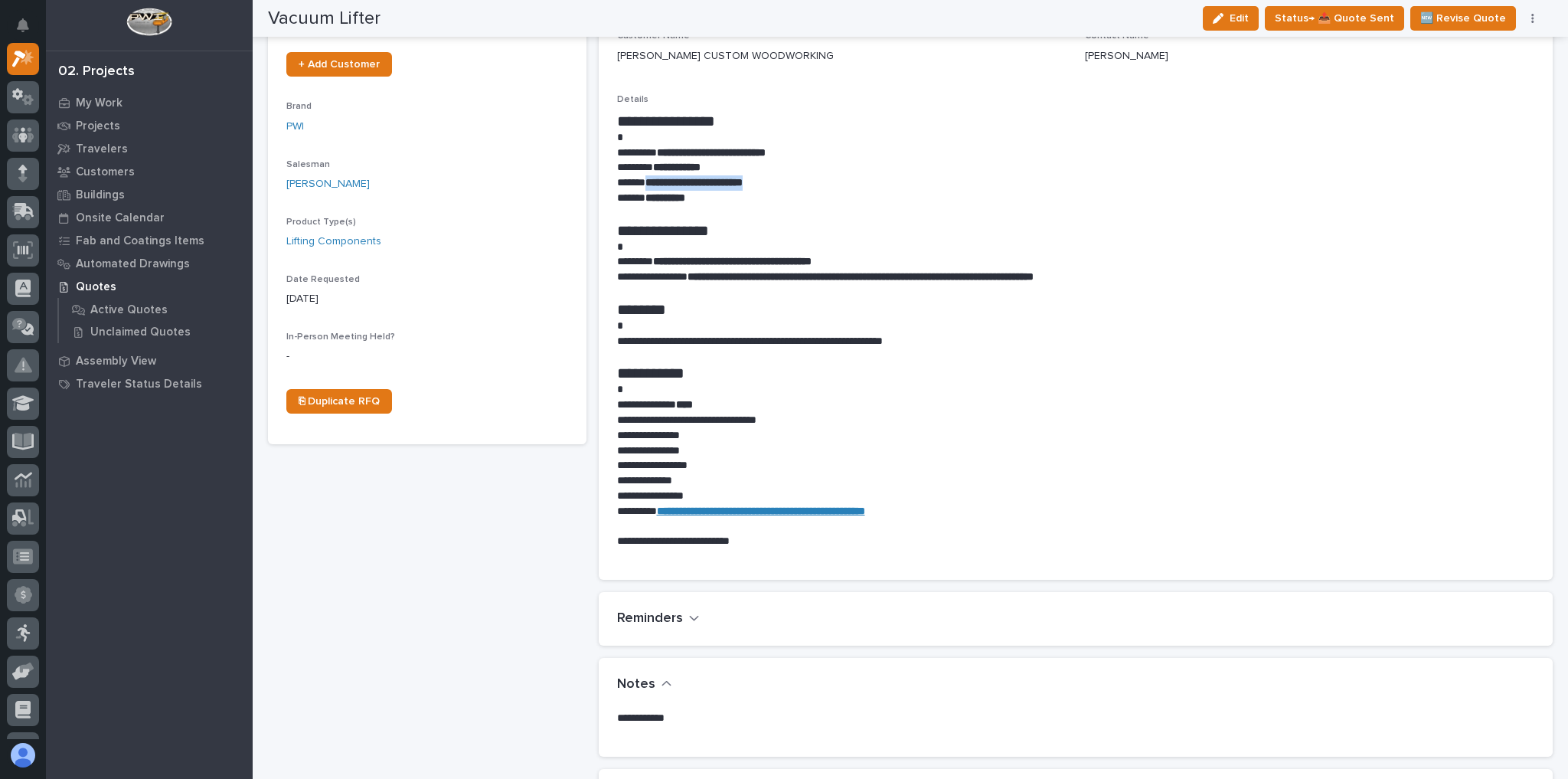
drag, startPoint x: 801, startPoint y: 188, endPoint x: 646, endPoint y: 187, distance: 155.0
click at [646, 187] on p "**********" at bounding box center [1073, 182] width 910 height 16
copy strong "**********"
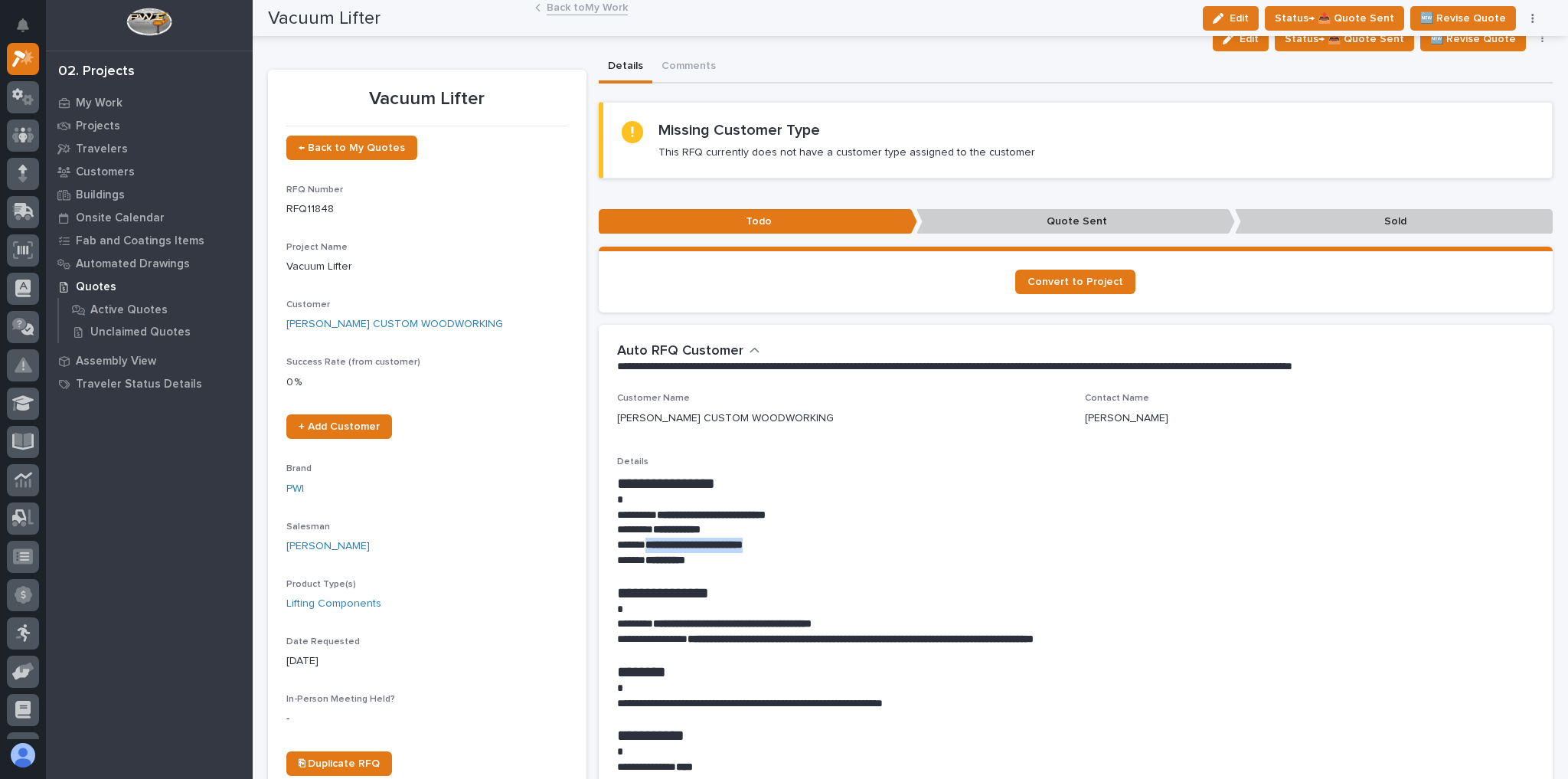
scroll to position [0, 0]
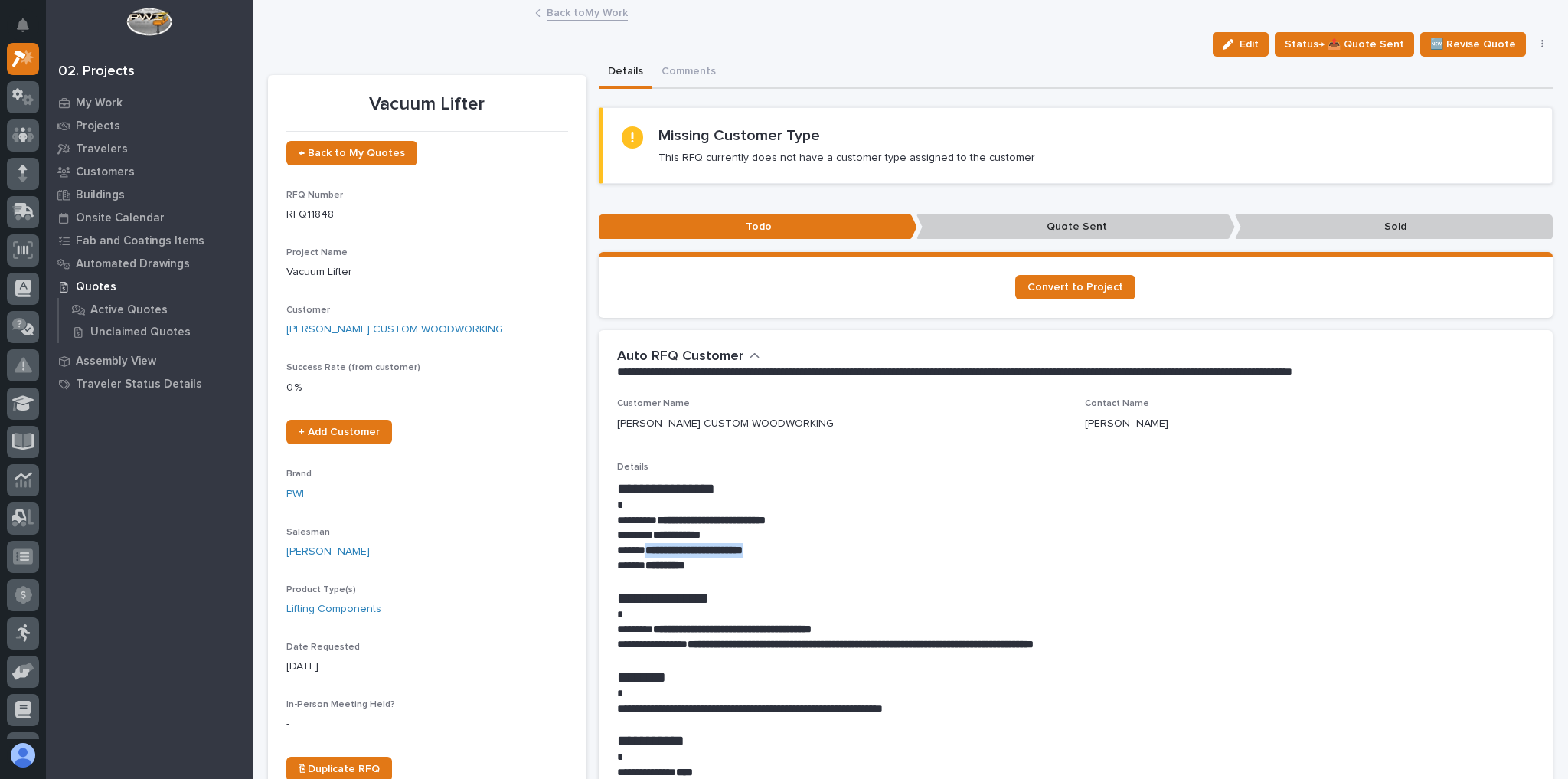
click at [570, 12] on link "Back to My Work" at bounding box center [587, 11] width 81 height 17
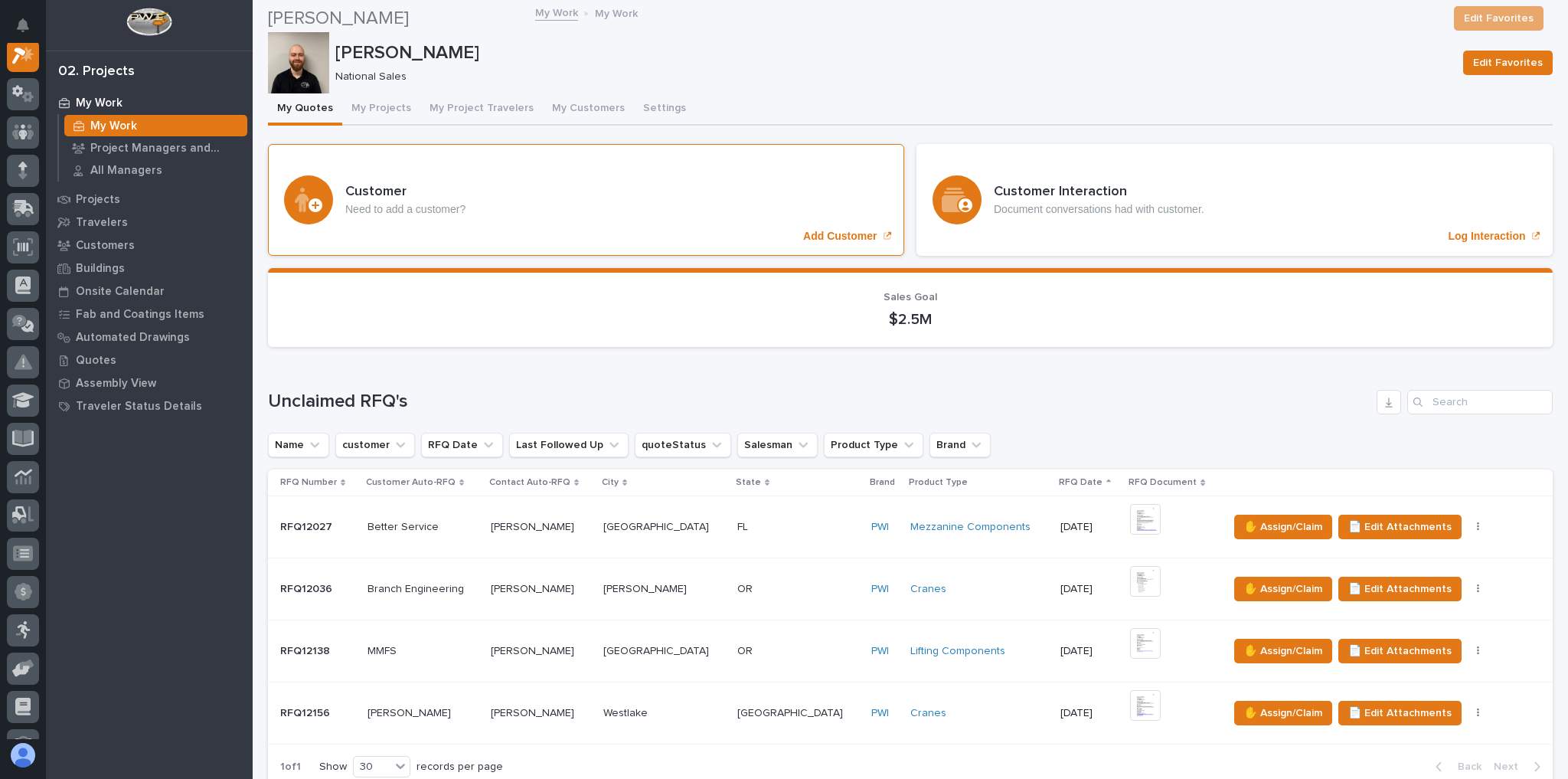
scroll to position [490, 0]
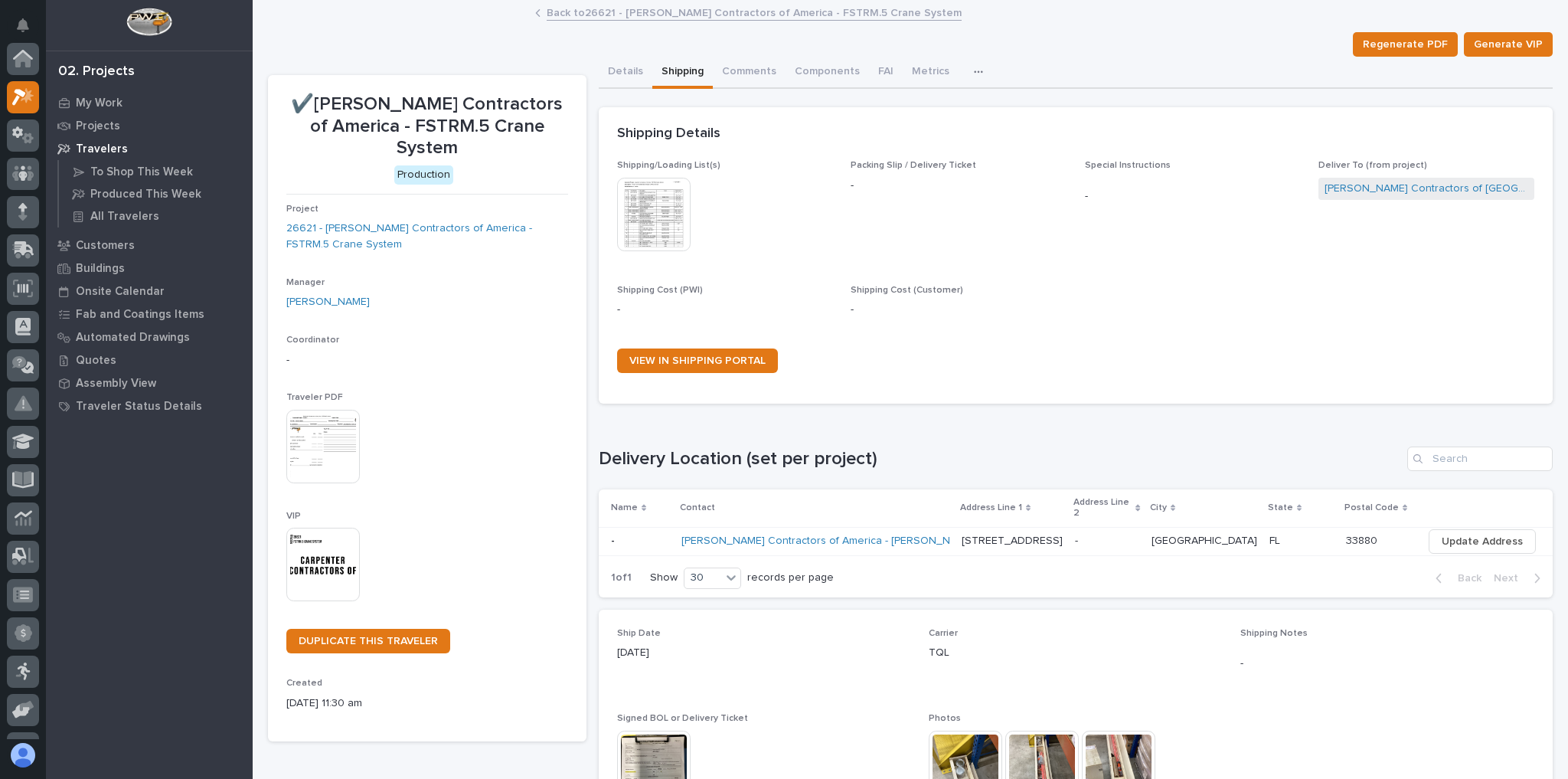
scroll to position [41, 0]
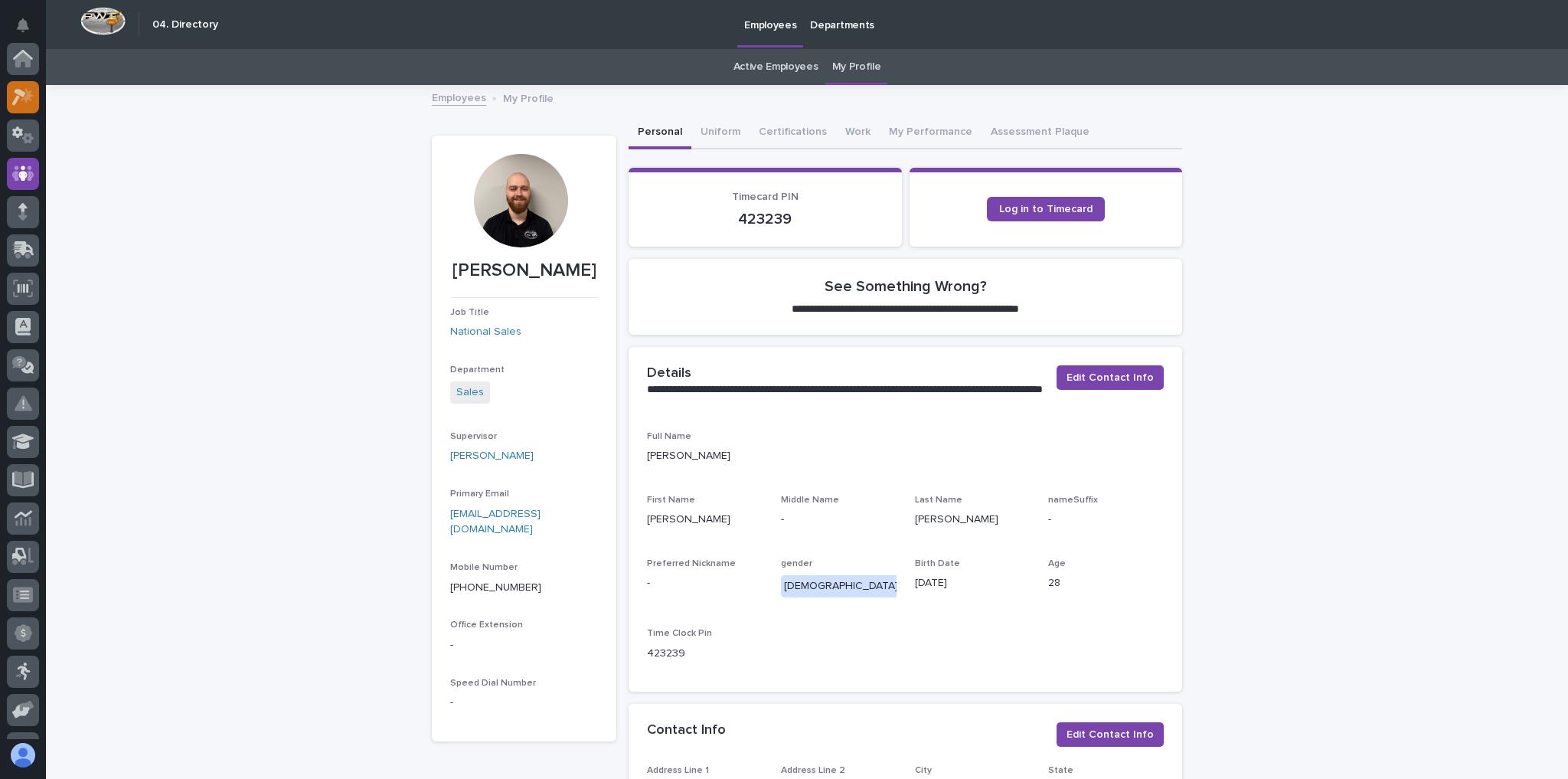
click at [29, 85] on div at bounding box center [23, 97] width 32 height 32
